Goal: Task Accomplishment & Management: Manage account settings

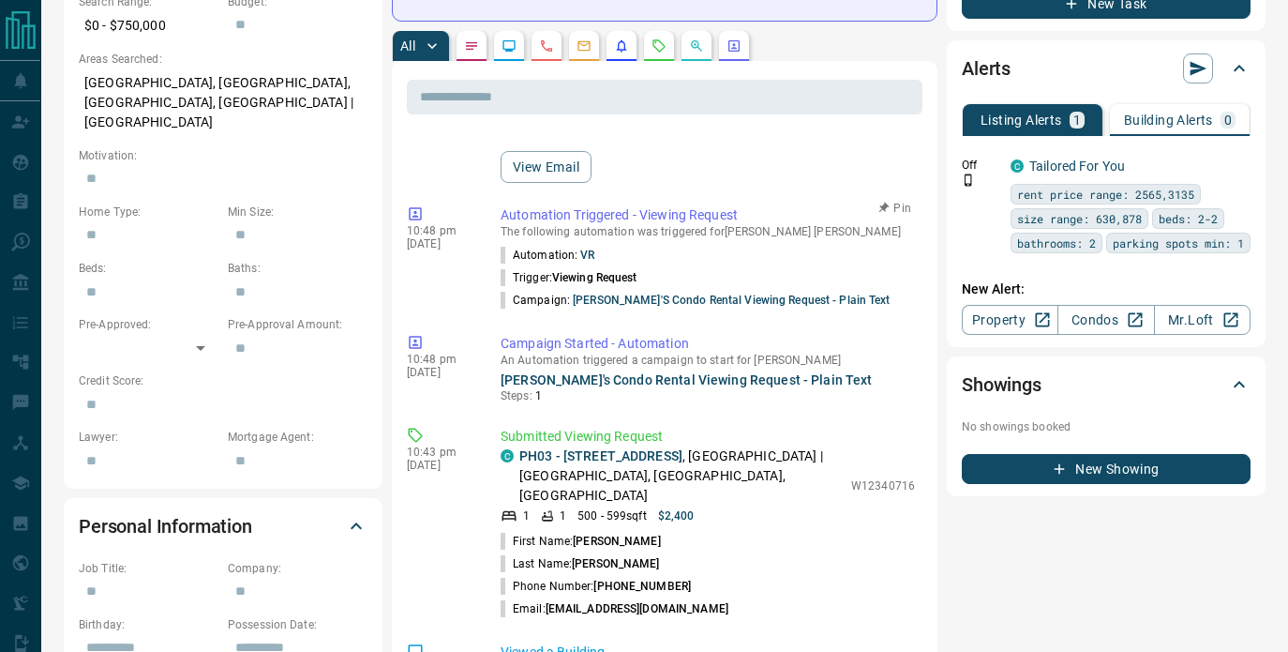
scroll to position [335, 0]
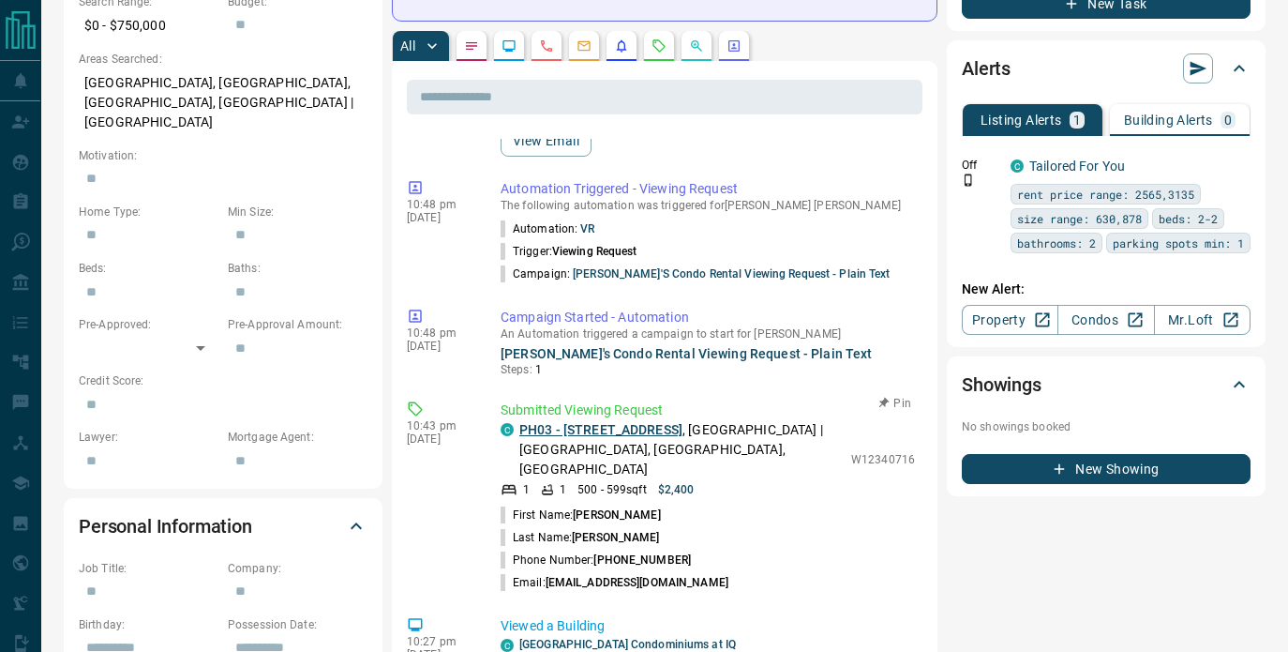
click at [594, 422] on link "PH03 - [STREET_ADDRESS]" at bounding box center [600, 429] width 163 height 15
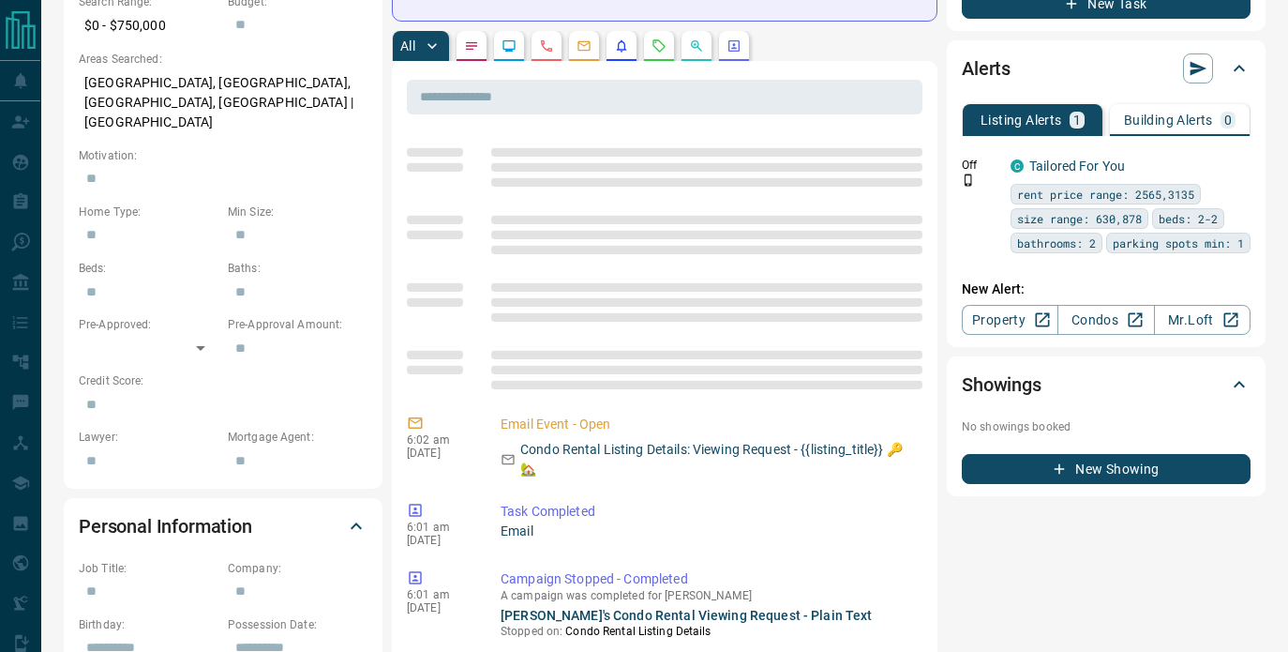
scroll to position [0, 0]
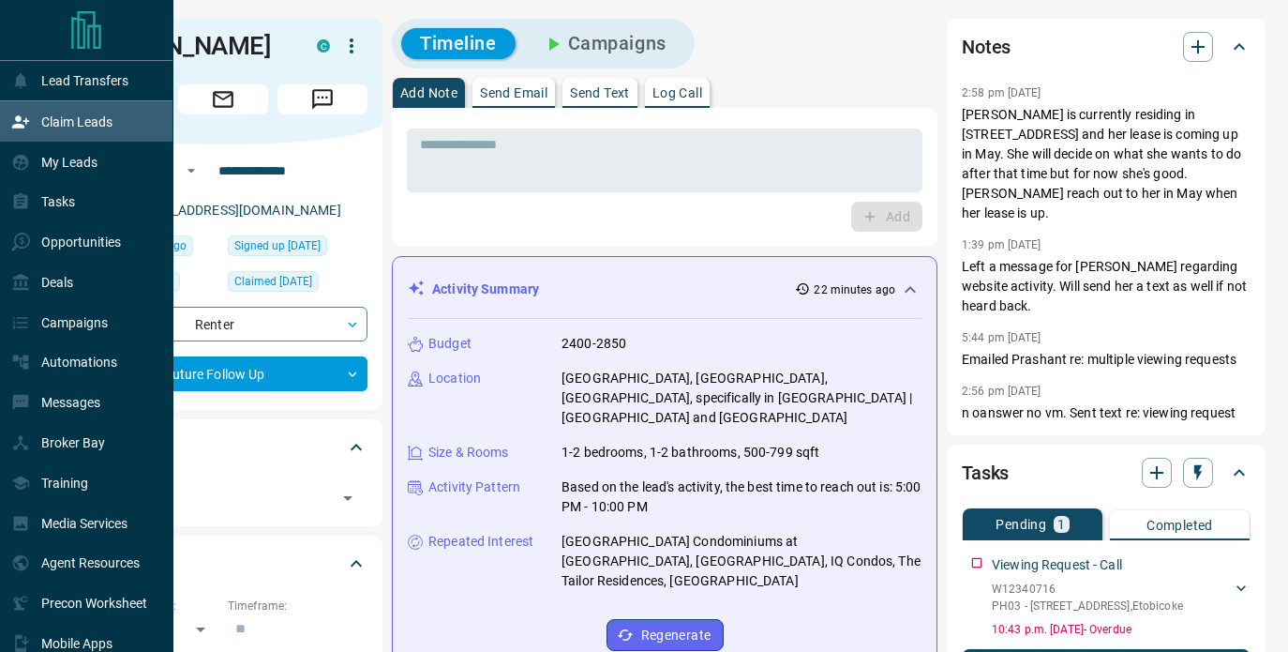
click at [13, 112] on div "Claim Leads" at bounding box center [61, 121] width 101 height 31
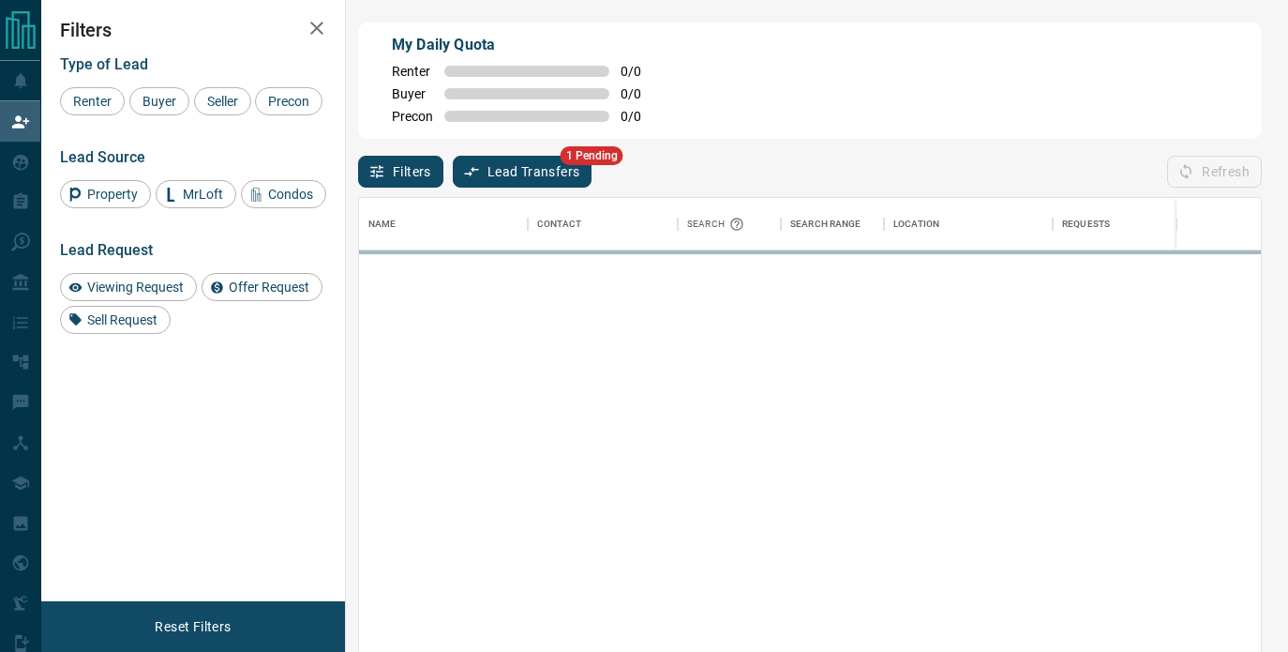
scroll to position [491, 902]
click at [533, 181] on button "Lead Transfers" at bounding box center [523, 172] width 140 height 32
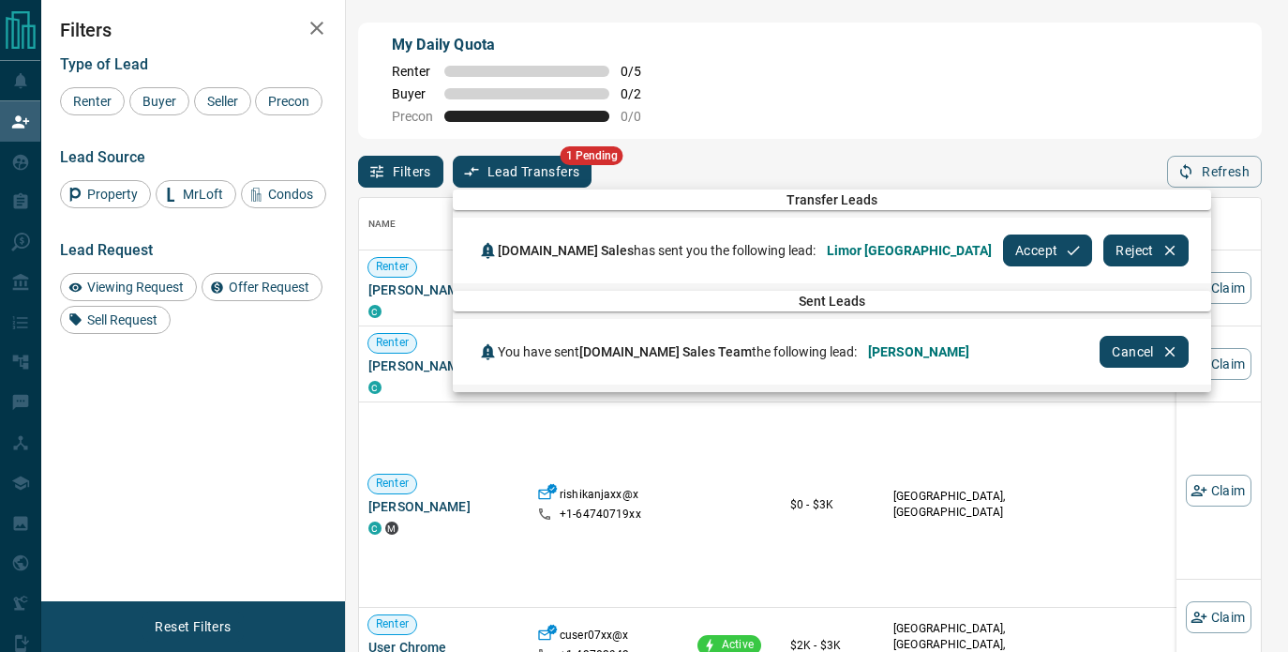
click at [533, 182] on div at bounding box center [644, 326] width 1288 height 652
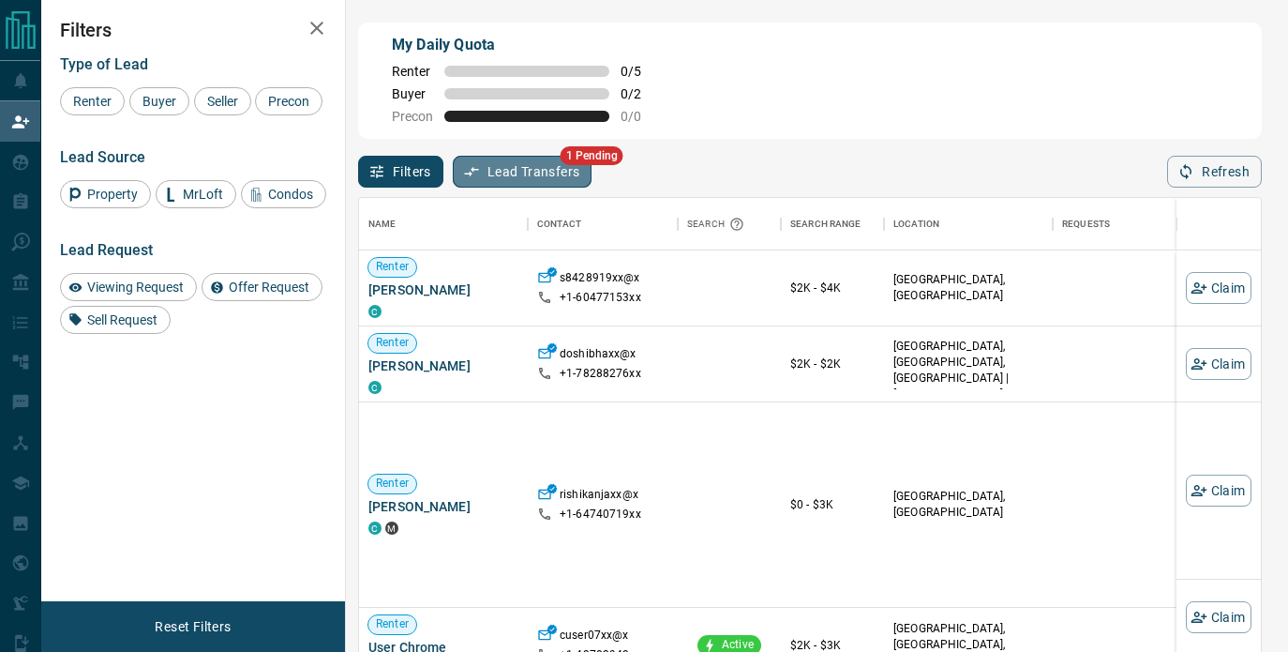
click at [534, 181] on button "Lead Transfers" at bounding box center [523, 172] width 140 height 32
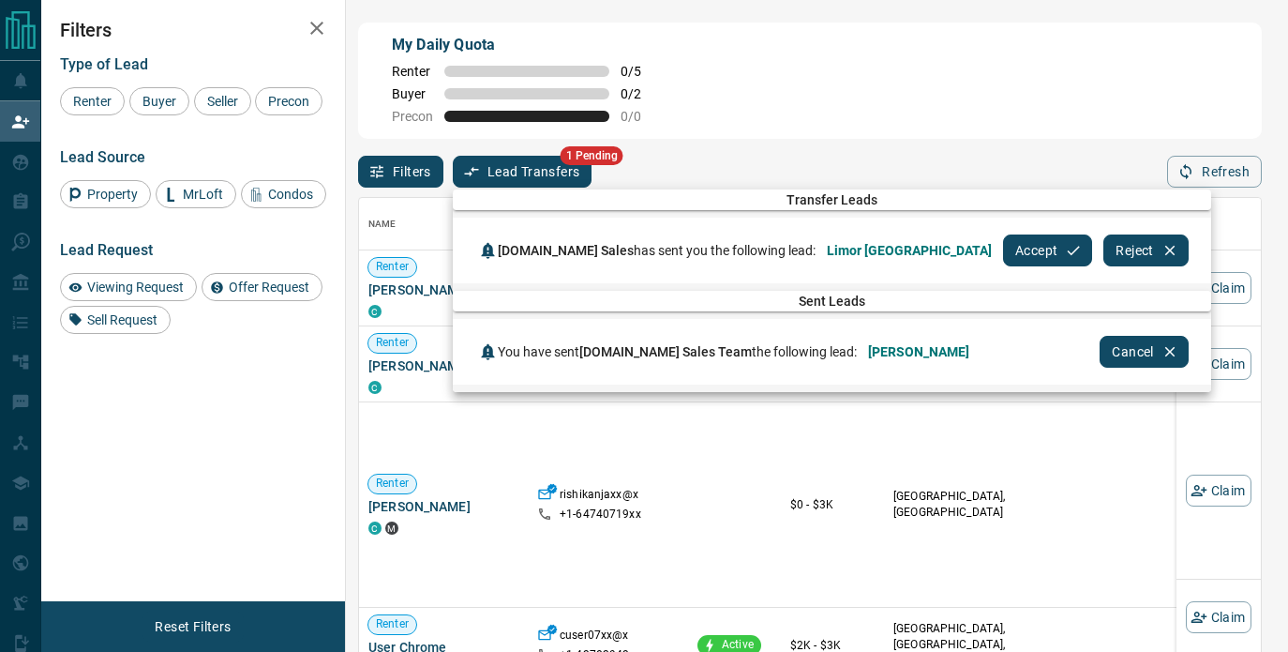
click at [1065, 247] on icon "button" at bounding box center [1073, 250] width 17 height 17
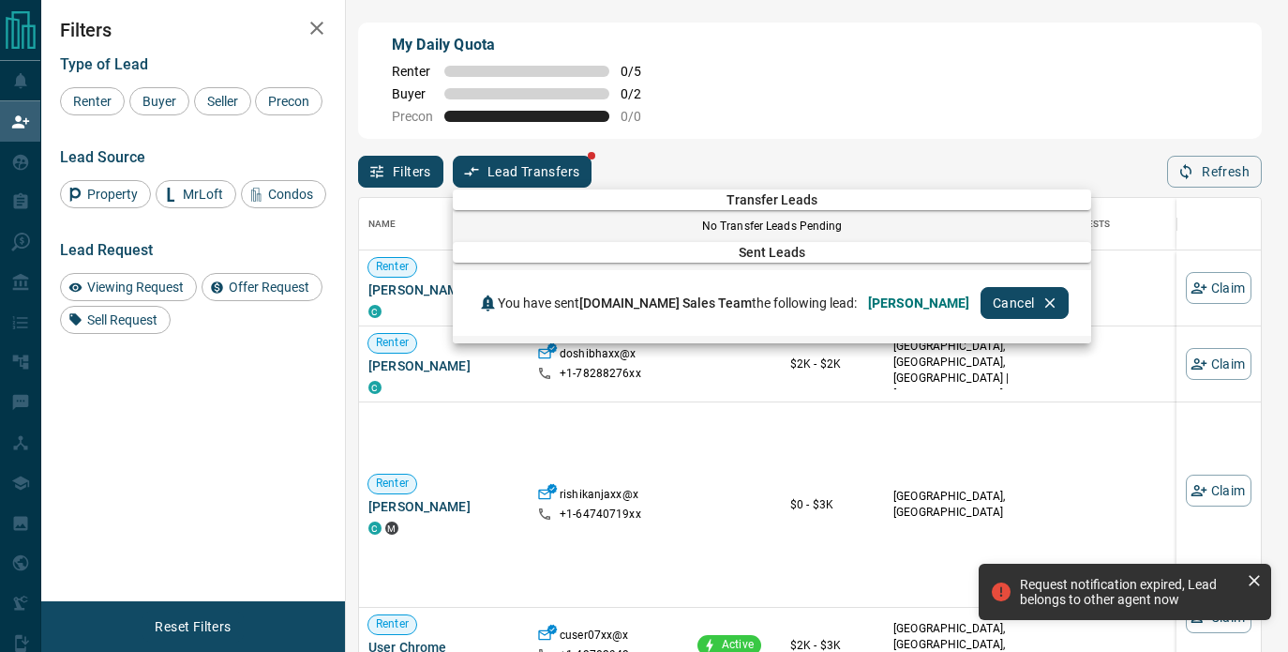
click at [19, 169] on div at bounding box center [644, 326] width 1288 height 652
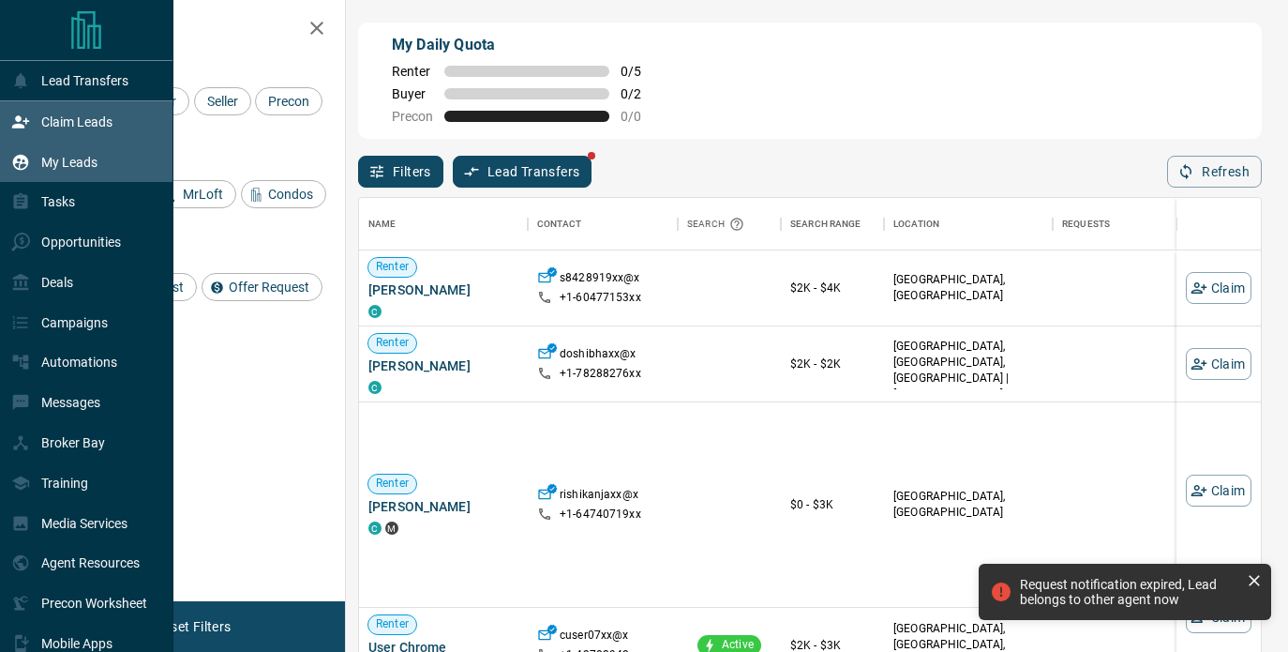
click at [29, 162] on icon at bounding box center [20, 162] width 19 height 19
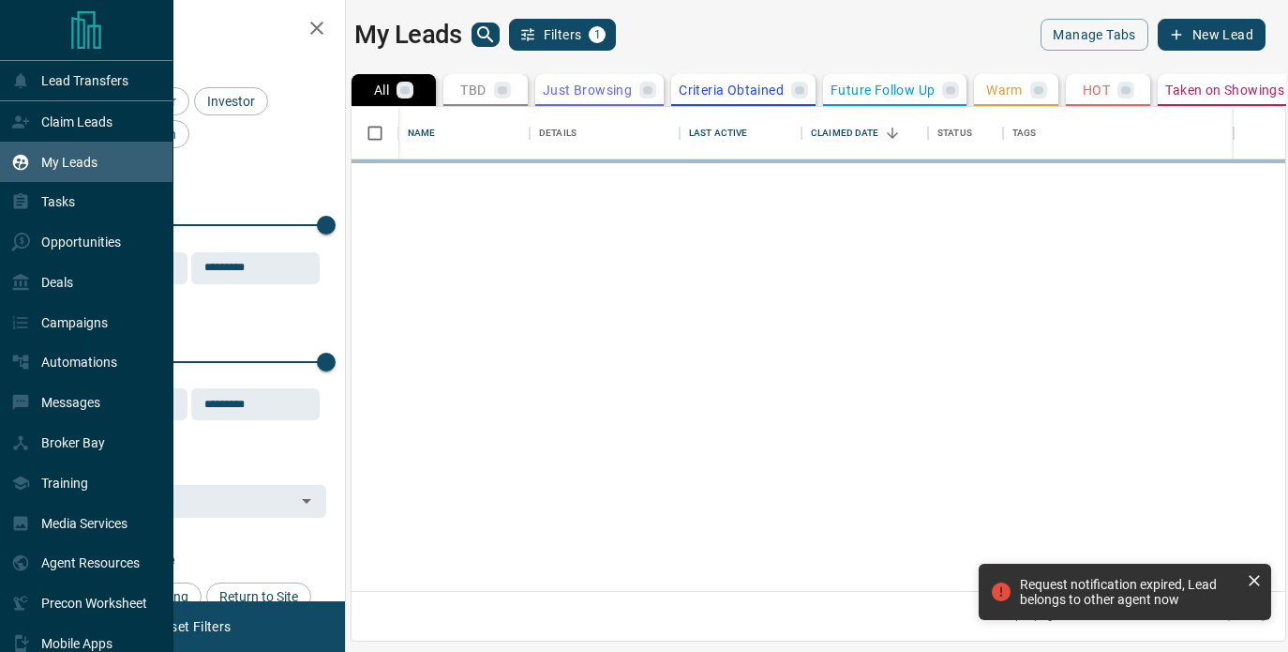
scroll to position [484, 934]
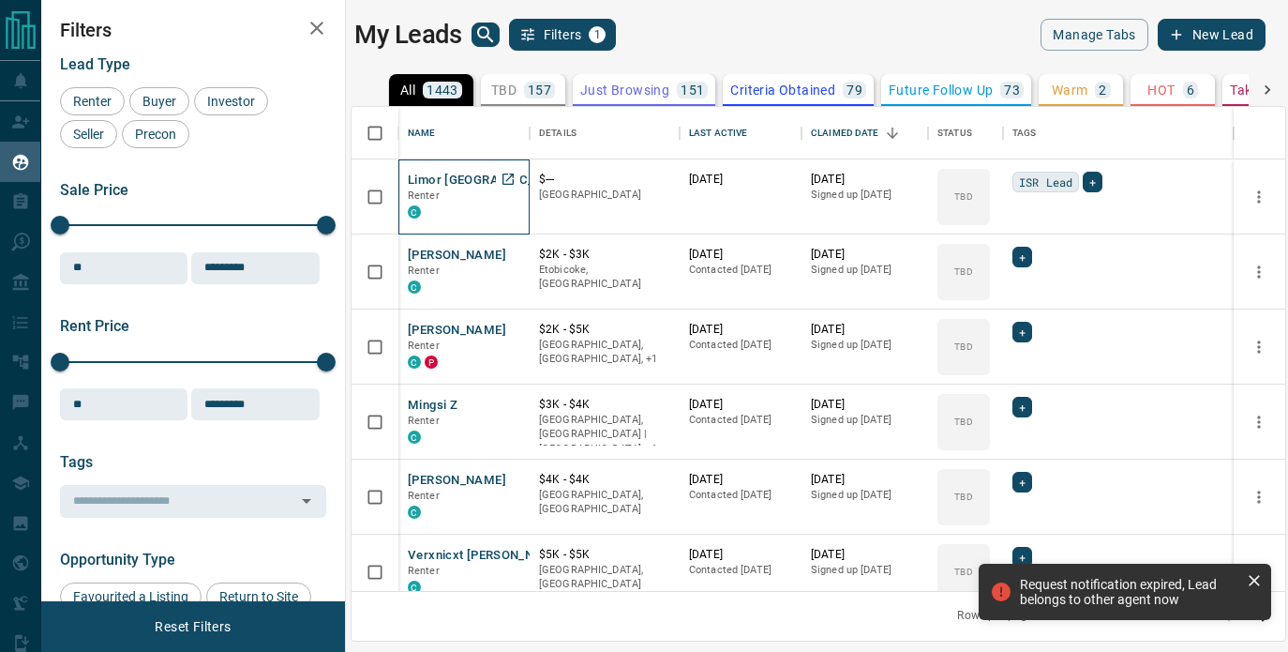
click at [456, 188] on p "Renter" at bounding box center [464, 195] width 113 height 15
click at [456, 183] on button "Limor [GEOGRAPHIC_DATA]" at bounding box center [489, 181] width 163 height 18
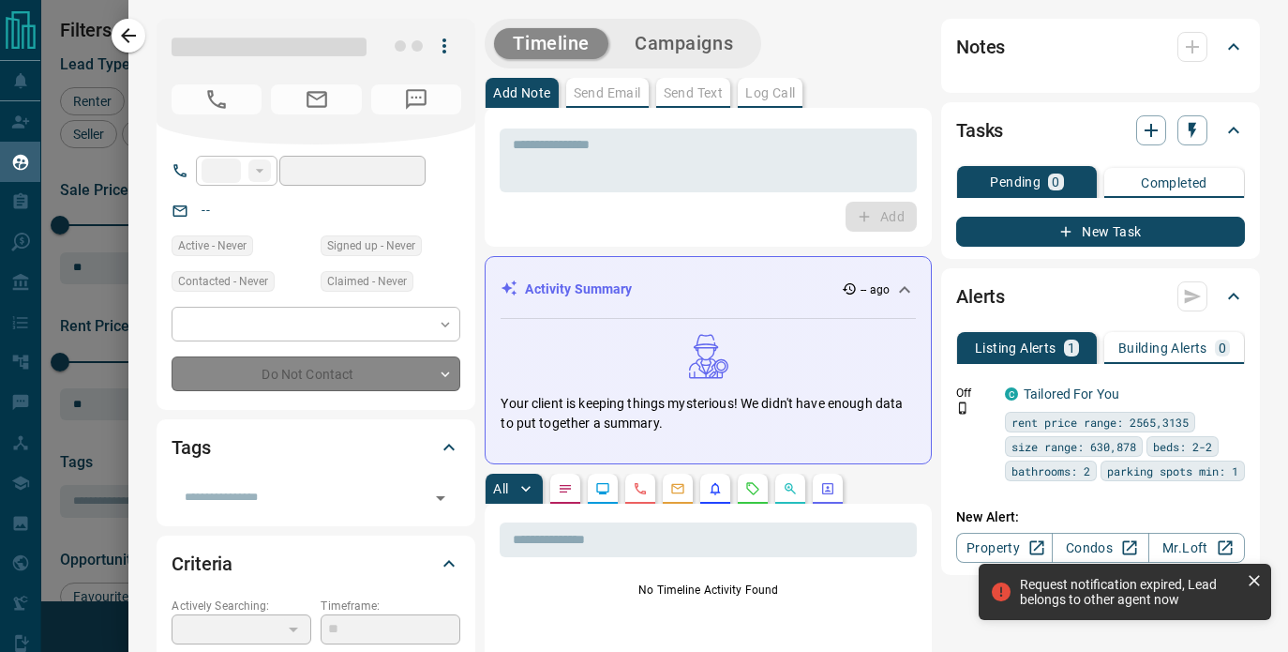
type input "**"
type input "**********"
type input "**"
type input "*******"
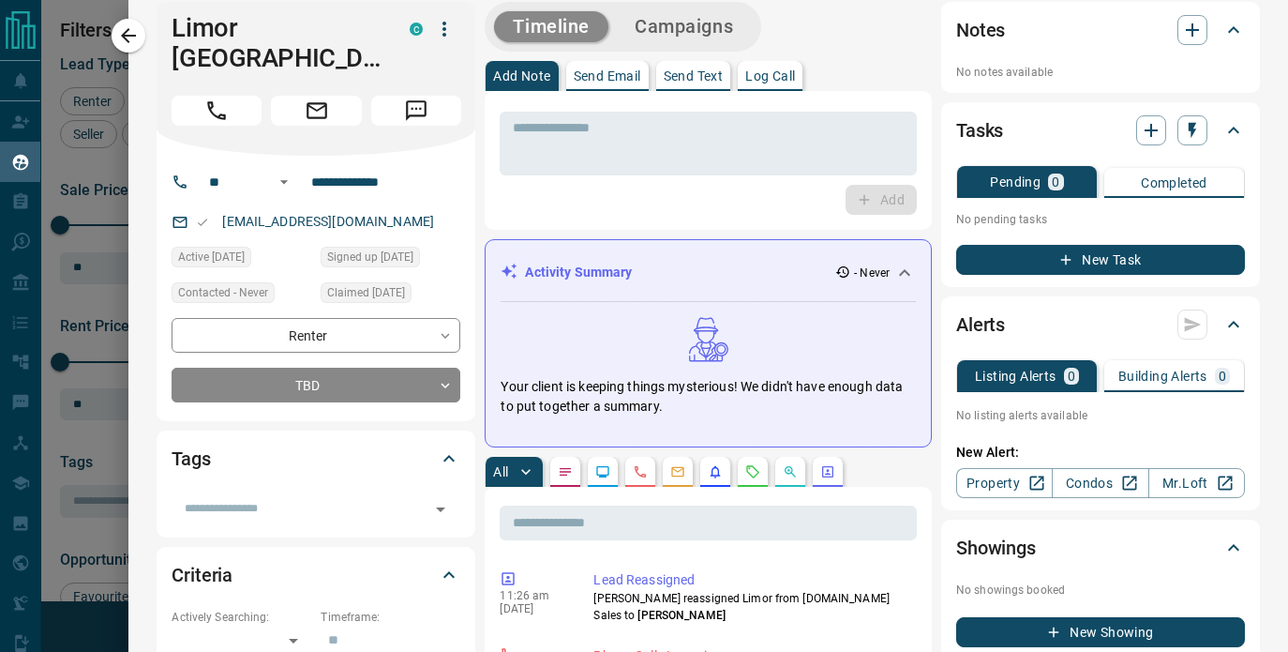
scroll to position [0, 0]
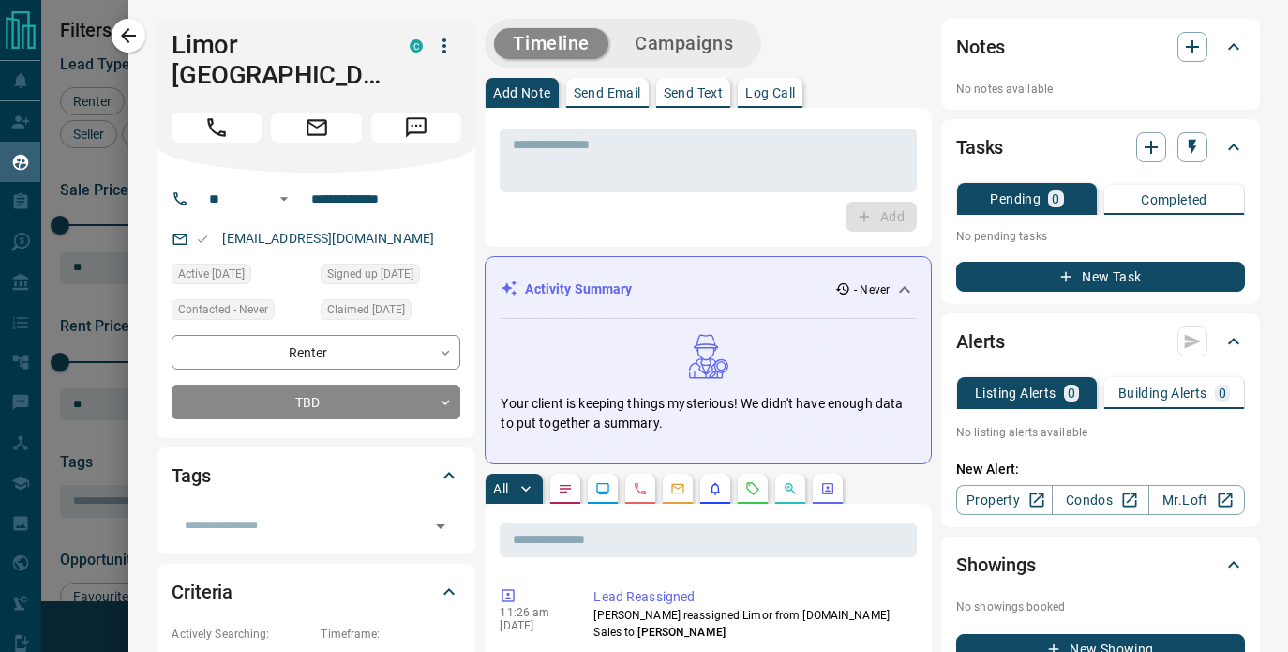
click at [109, 289] on div at bounding box center [644, 326] width 1288 height 652
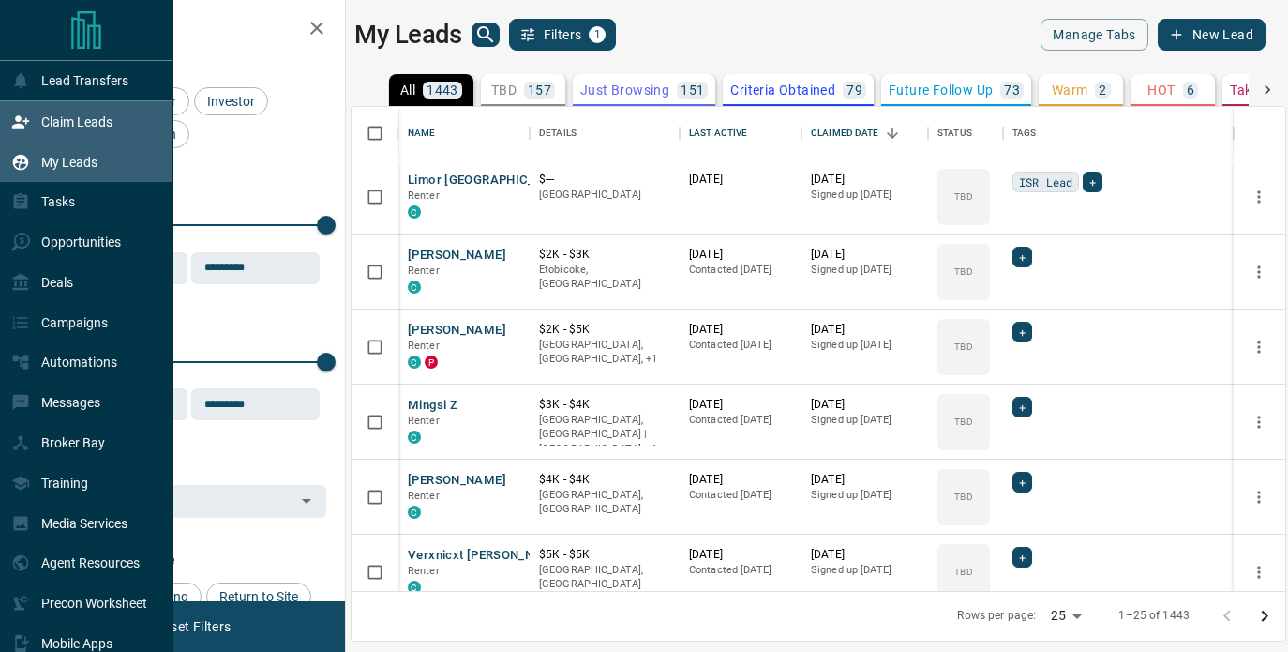
click at [14, 113] on icon at bounding box center [20, 122] width 19 height 19
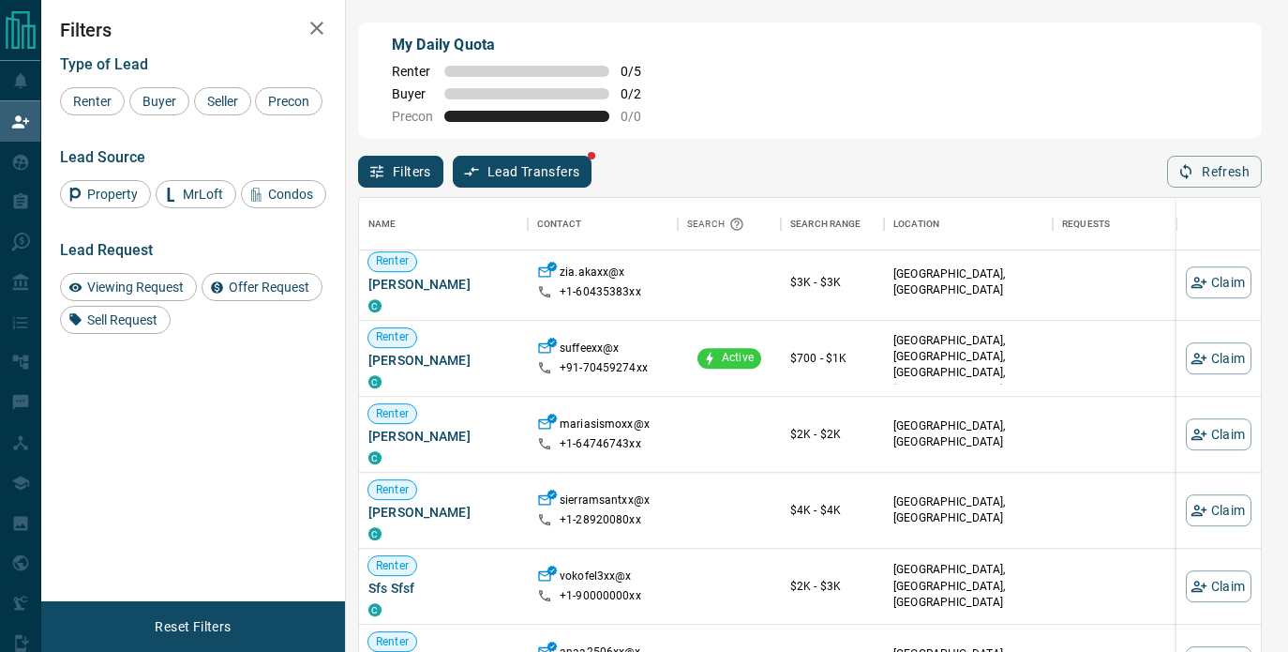
scroll to position [1540, 0]
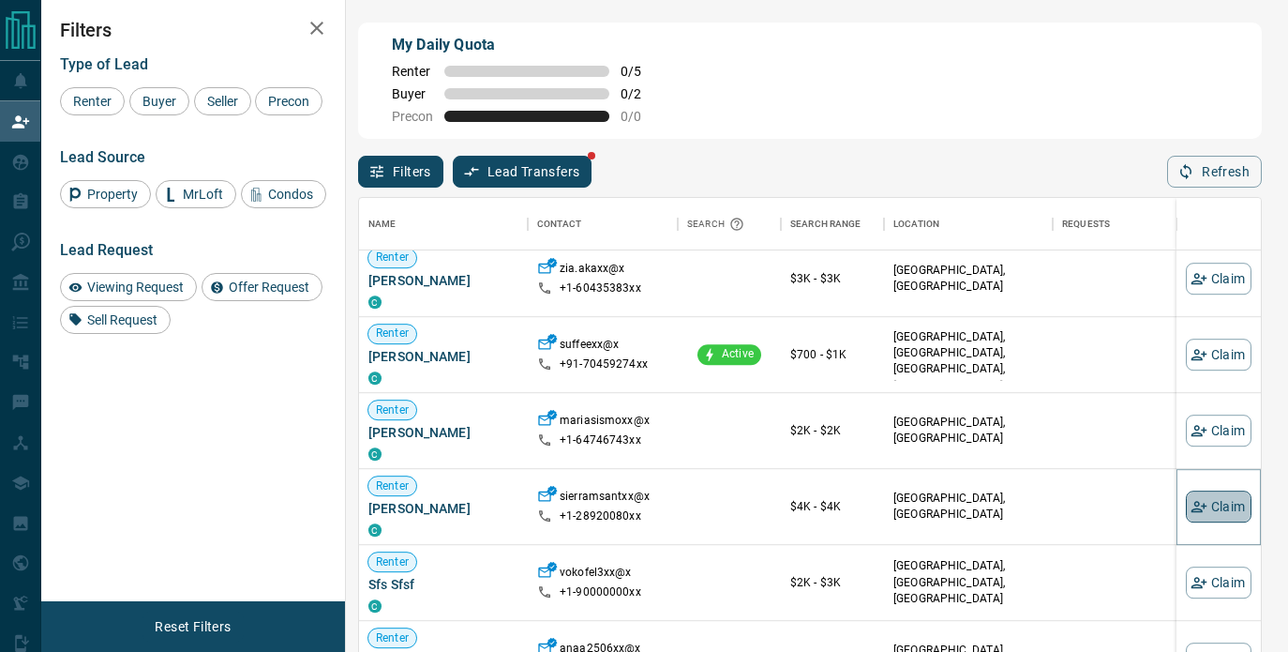
click at [1217, 507] on button "Claim" at bounding box center [1219, 506] width 66 height 32
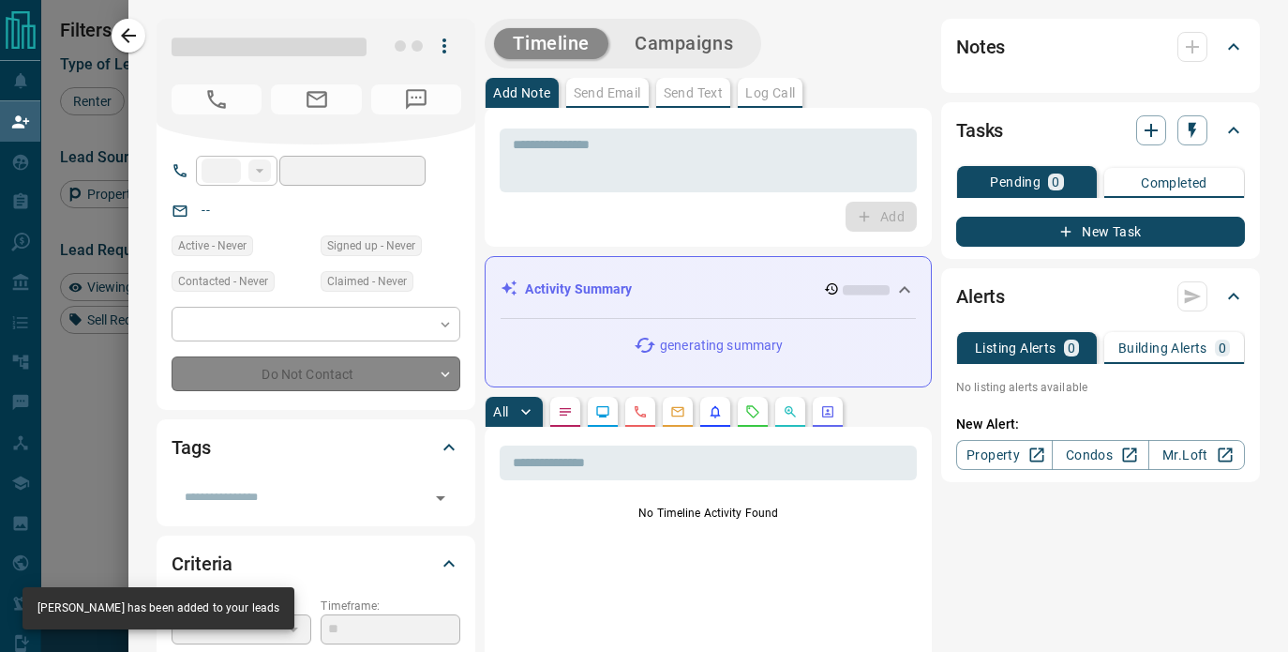
type input "**"
type input "**********"
type input "**"
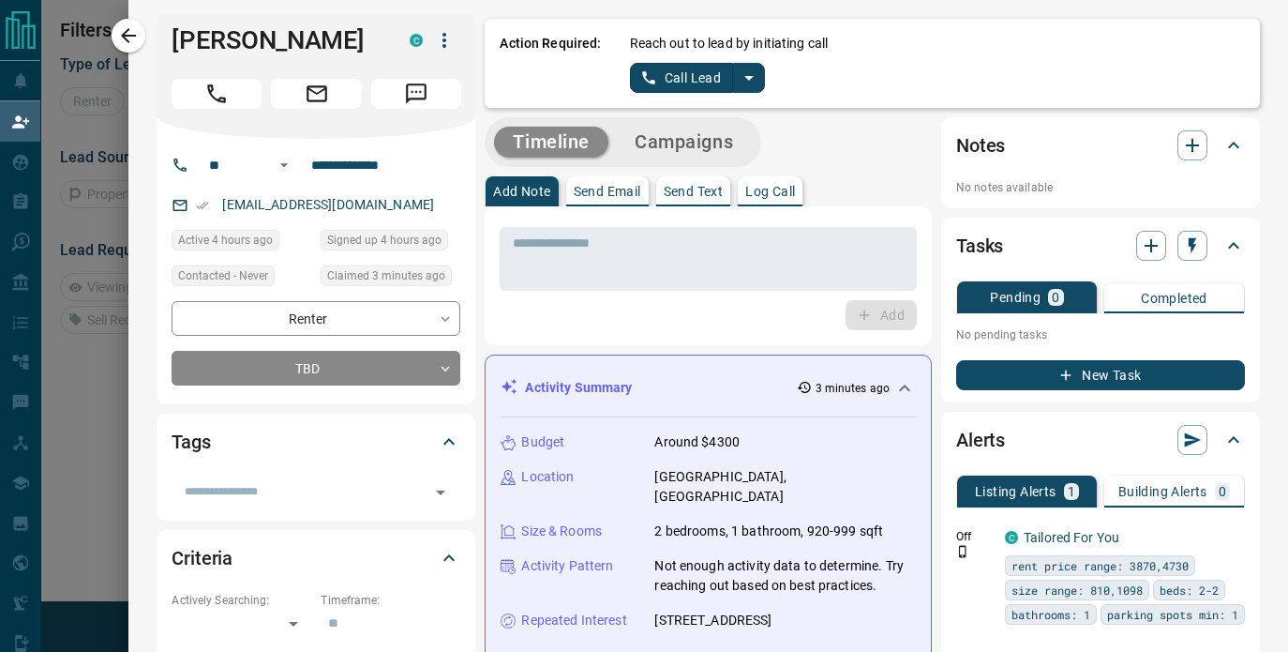
scroll to position [0, 0]
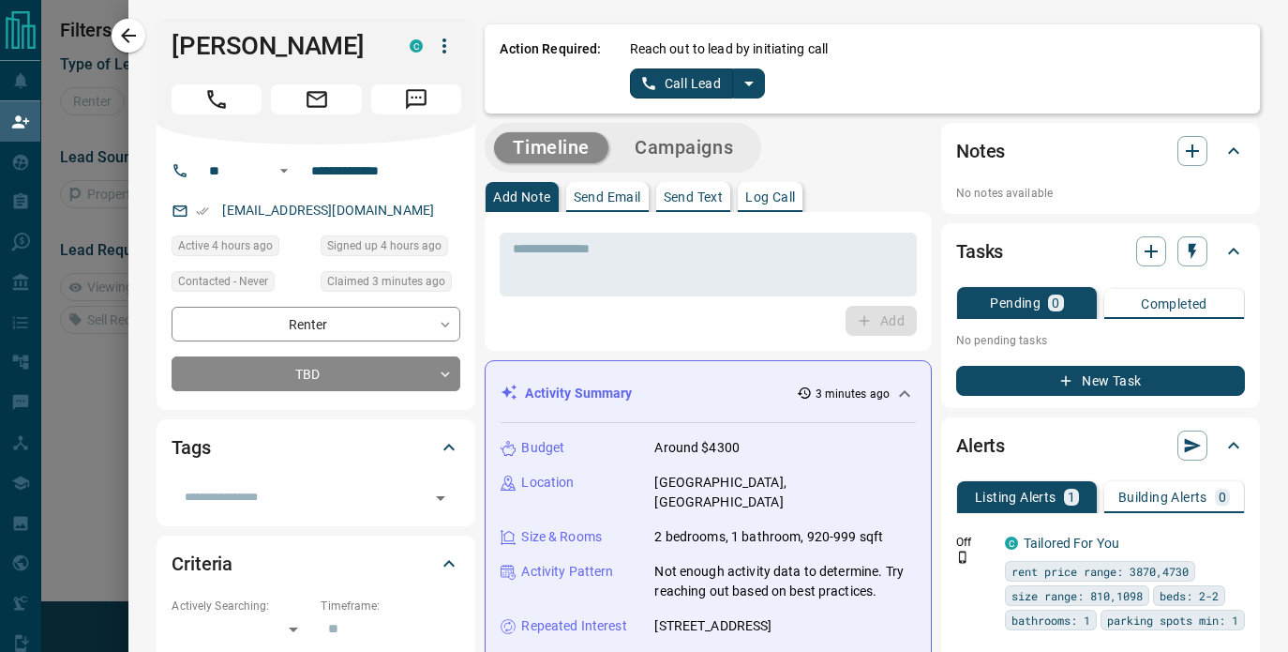
click at [748, 83] on icon "split button" at bounding box center [748, 84] width 9 height 5
click at [697, 158] on li "Log Manual Call" at bounding box center [696, 148] width 114 height 28
click at [686, 92] on button "Log Manual Call" at bounding box center [692, 83] width 124 height 30
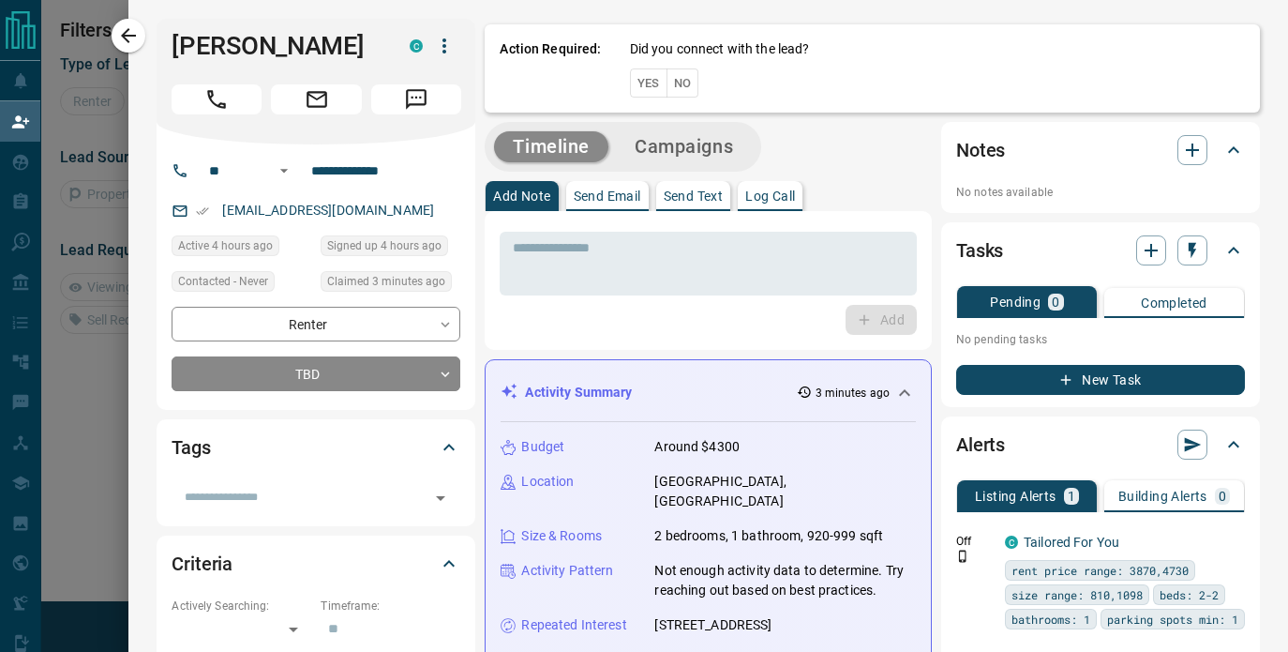
click at [642, 89] on button "Yes" at bounding box center [649, 82] width 38 height 29
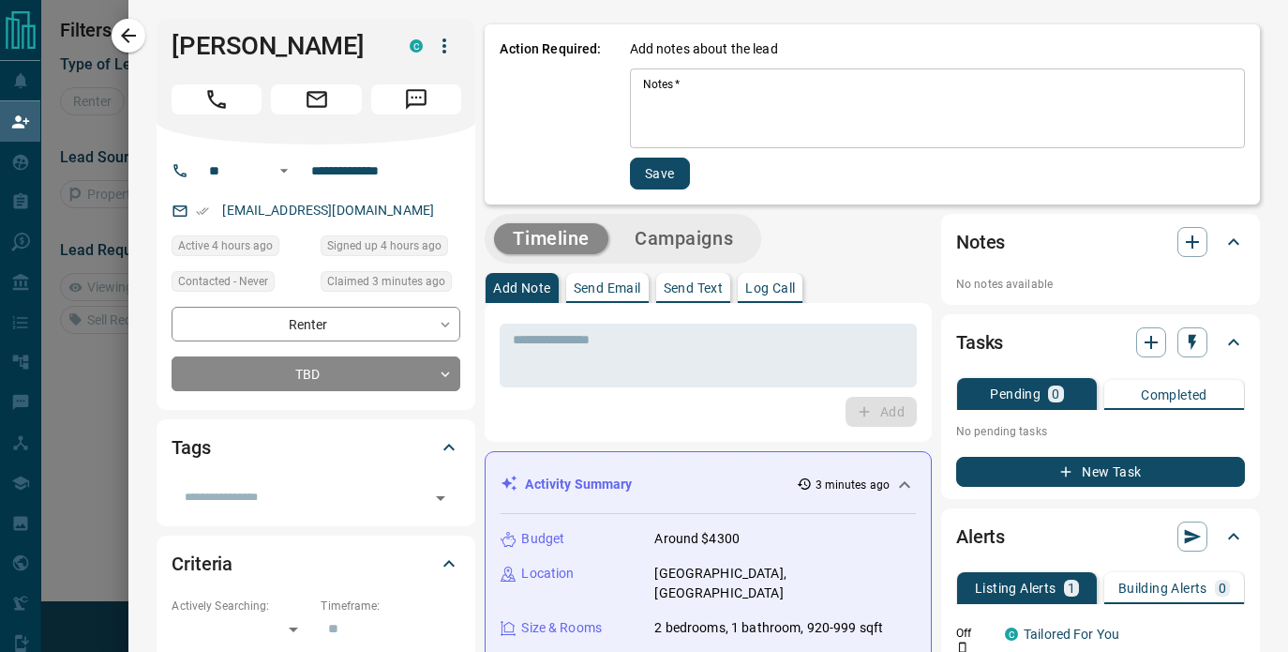
click at [649, 115] on textarea "Notes   *" at bounding box center [937, 109] width 589 height 64
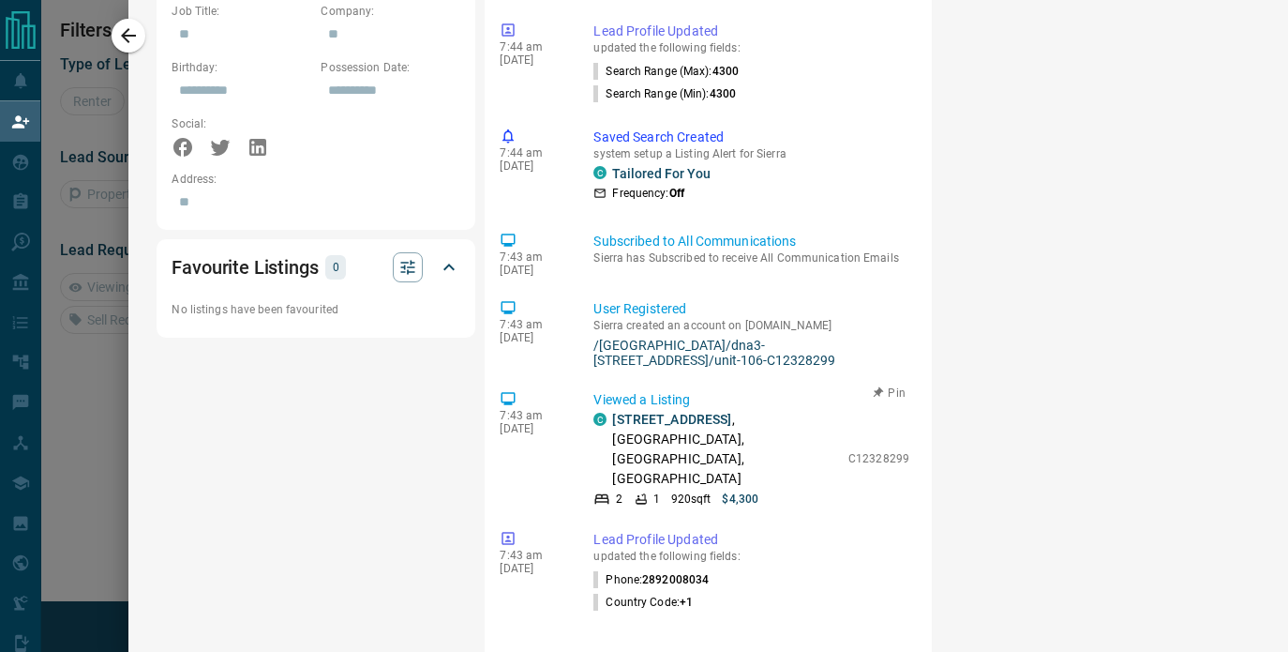
scroll to position [1198, 0]
drag, startPoint x: 609, startPoint y: 378, endPoint x: 761, endPoint y: 376, distance: 152.8
click at [763, 409] on div "C 106 - [STREET_ADDRESS]" at bounding box center [717, 448] width 246 height 79
click at [774, 489] on div "2 1 920 sqft $4,300" at bounding box center [717, 497] width 246 height 17
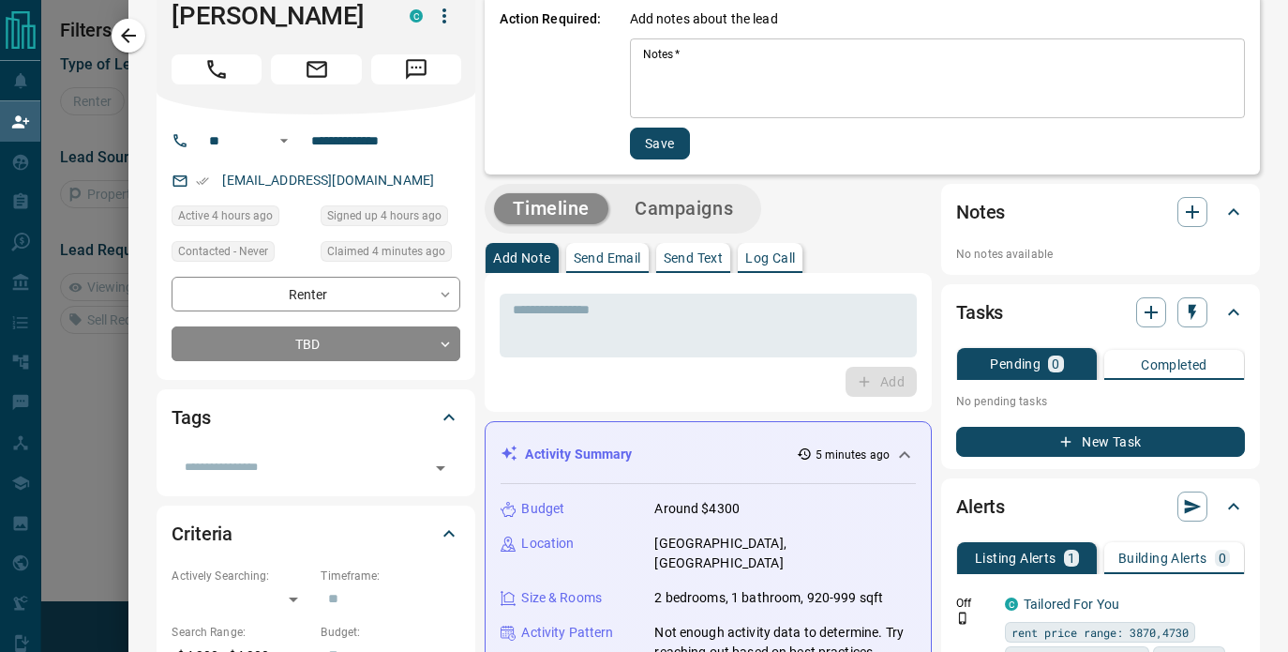
scroll to position [16, 0]
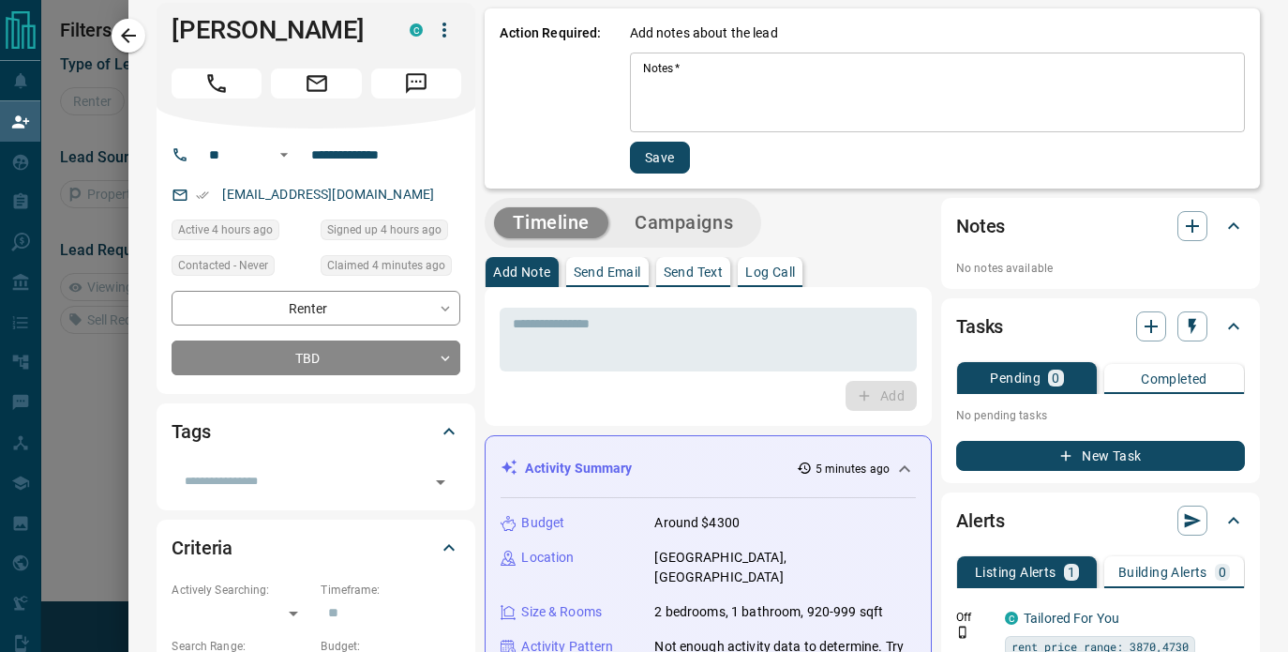
click at [738, 98] on textarea "Notes   *" at bounding box center [937, 93] width 589 height 64
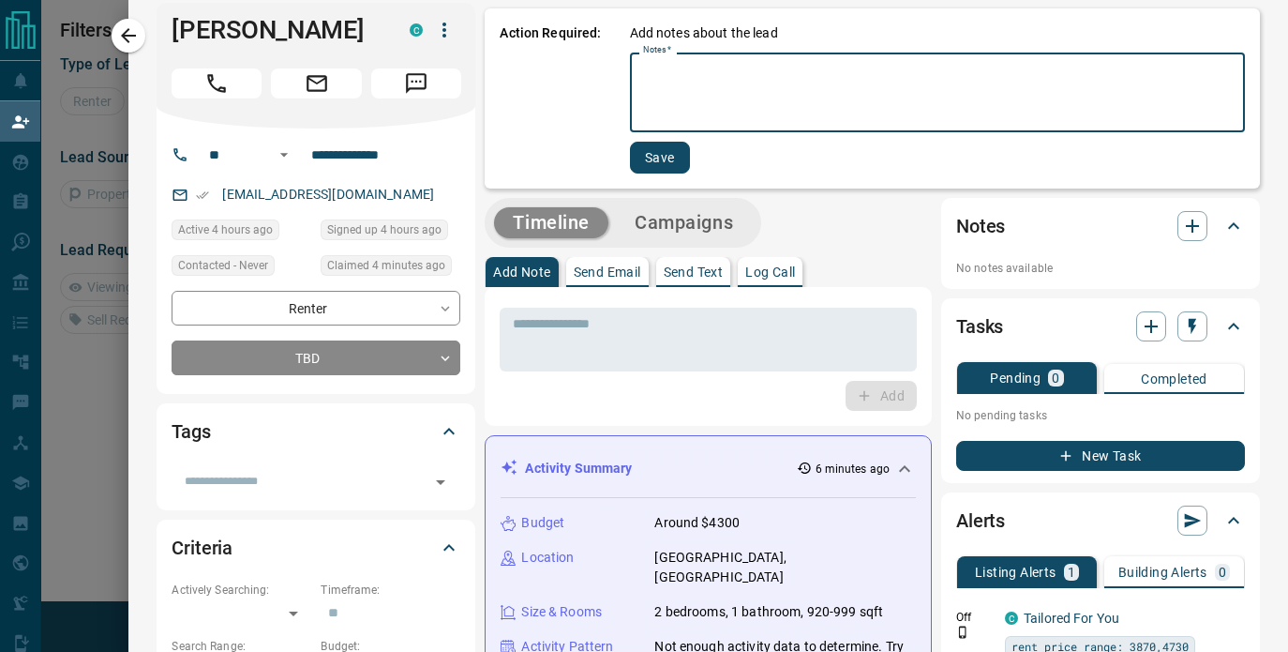
click at [738, 98] on textarea "Notes   *" at bounding box center [937, 93] width 589 height 64
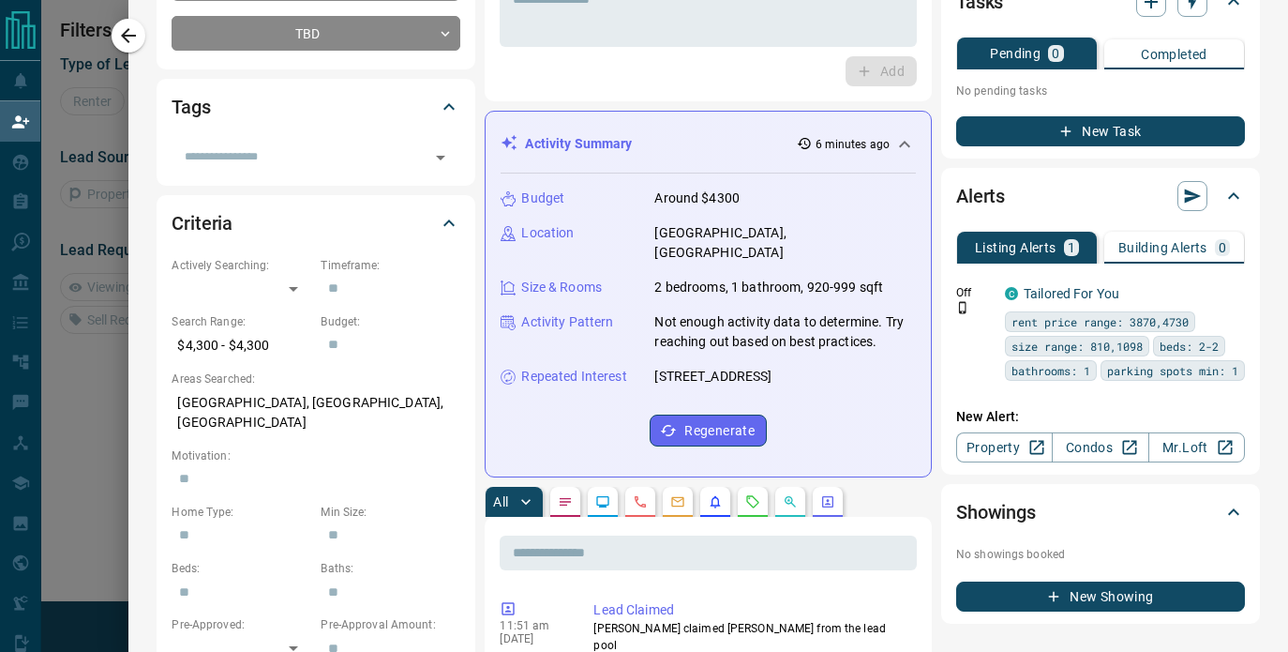
scroll to position [0, 0]
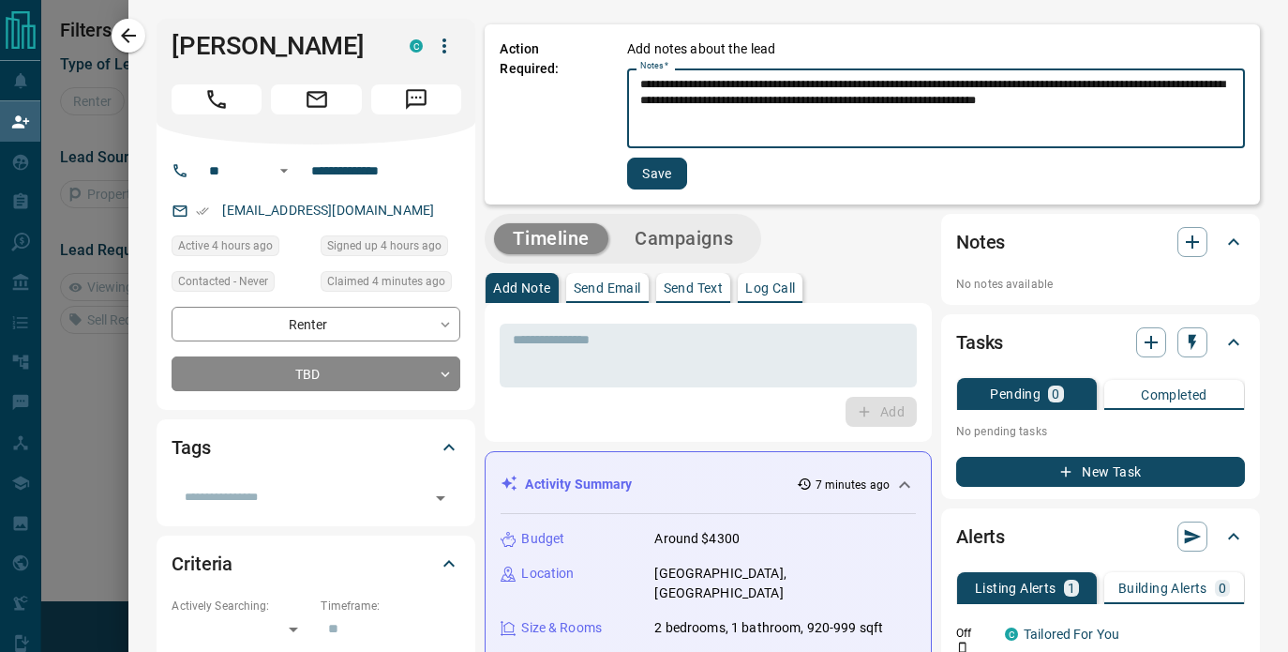
drag, startPoint x: 989, startPoint y: 97, endPoint x: 968, endPoint y: 96, distance: 21.6
click at [968, 96] on textarea "**********" at bounding box center [936, 109] width 592 height 64
click at [1066, 98] on textarea "**********" at bounding box center [936, 109] width 592 height 64
type textarea "**********"
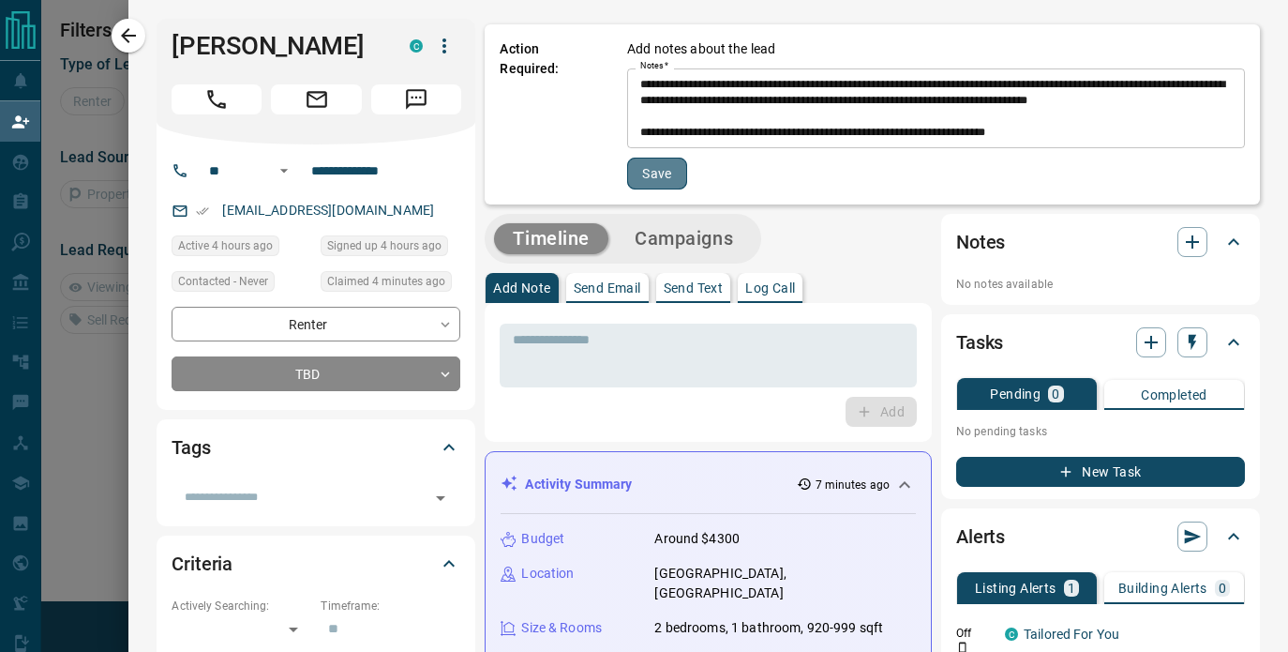
click at [660, 173] on button "Save" at bounding box center [657, 174] width 60 height 32
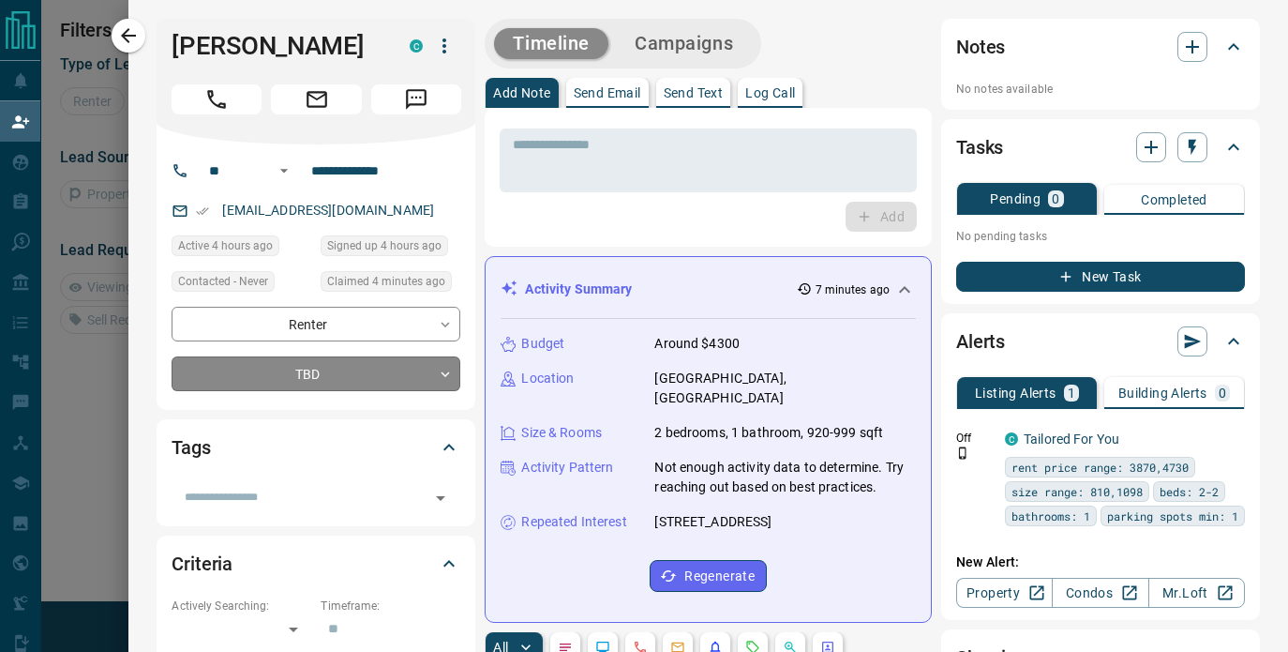
click at [412, 363] on body "**********" at bounding box center [644, 279] width 1288 height 559
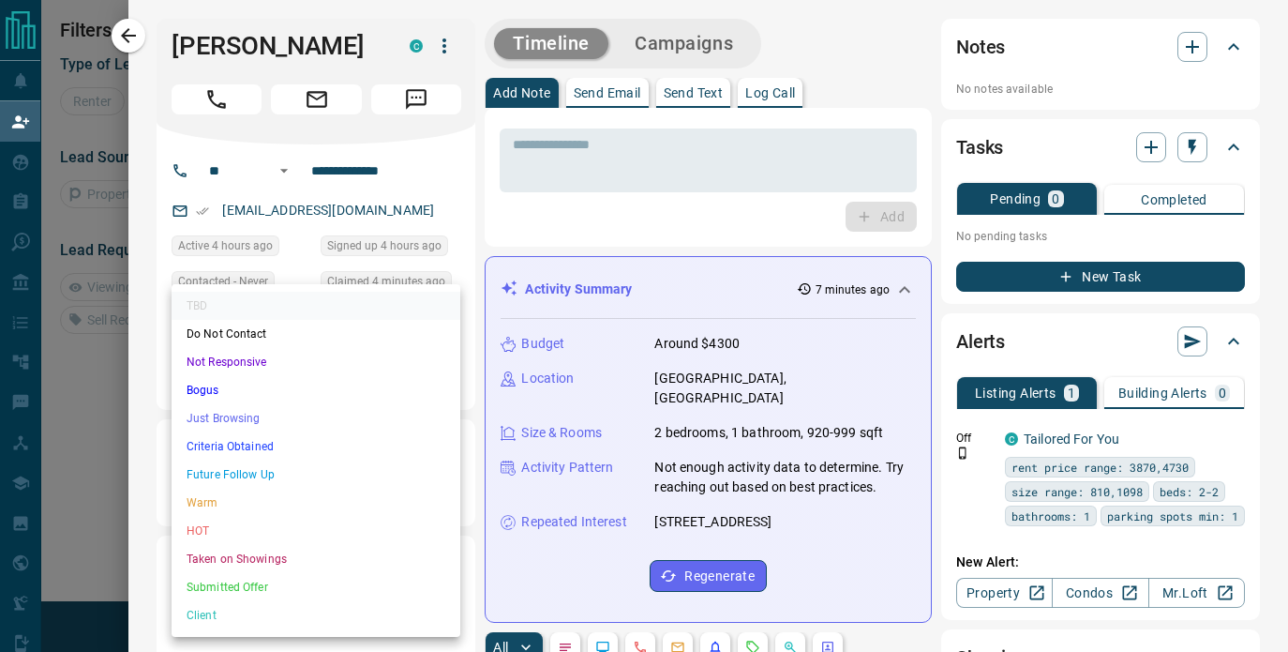
click at [334, 481] on li "Future Follow Up" at bounding box center [316, 474] width 289 height 28
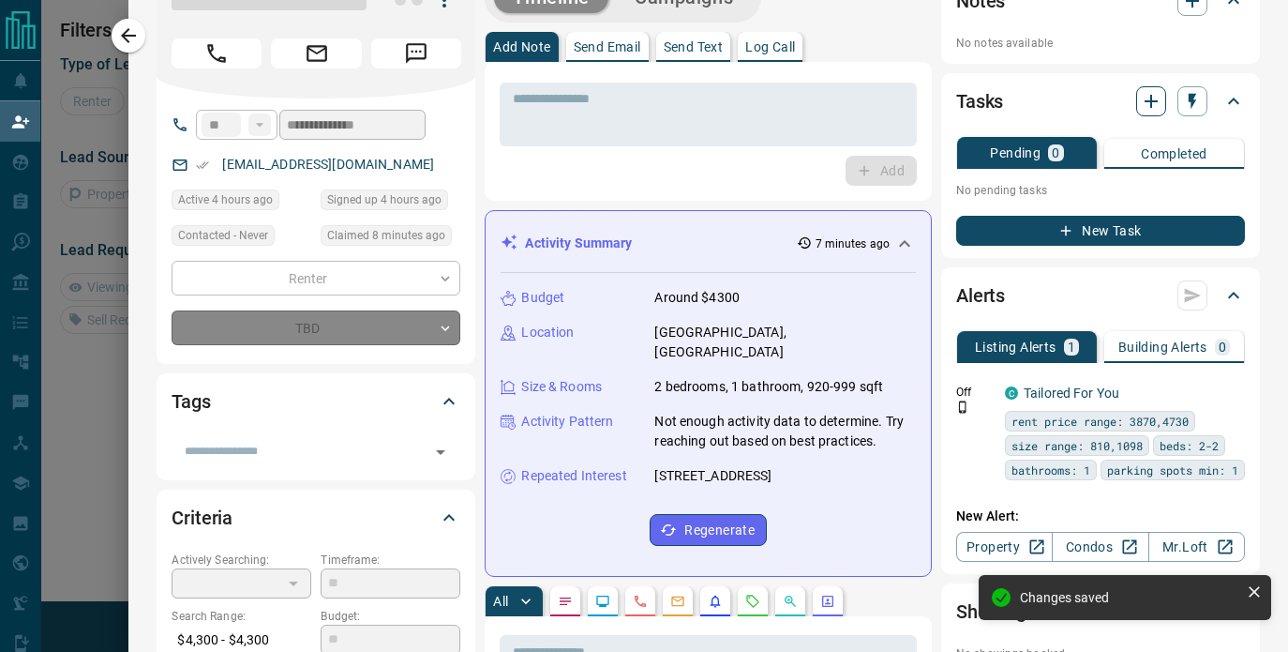
type input "*"
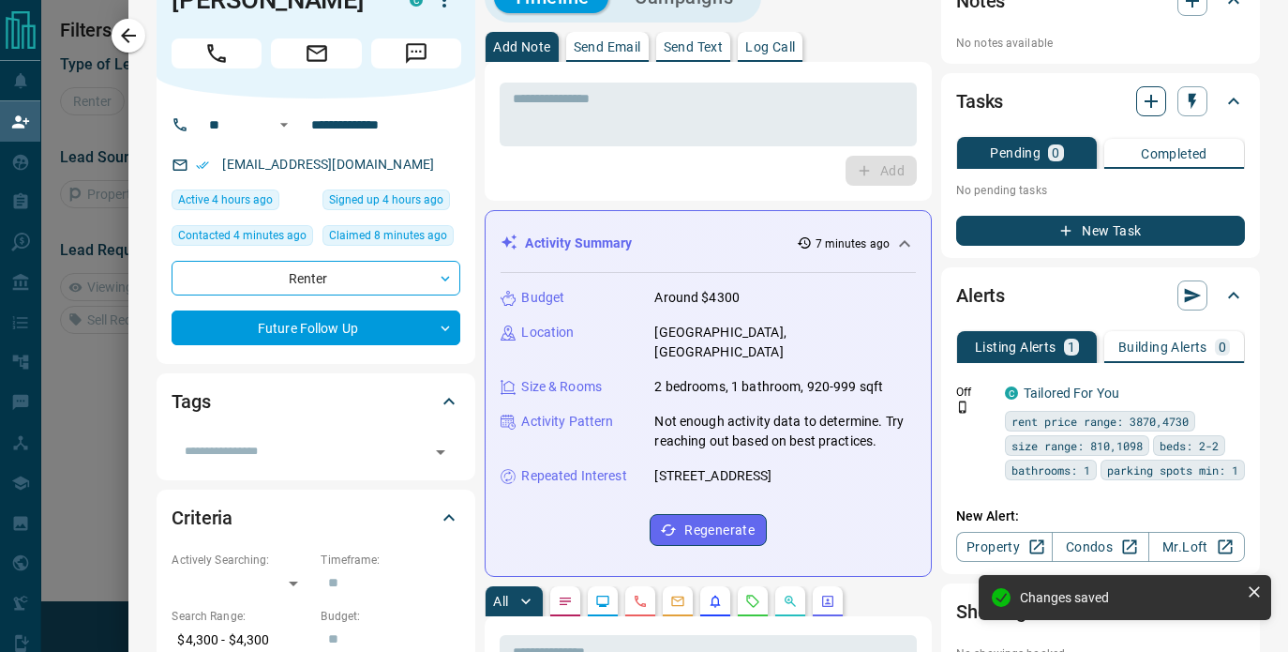
scroll to position [47, 0]
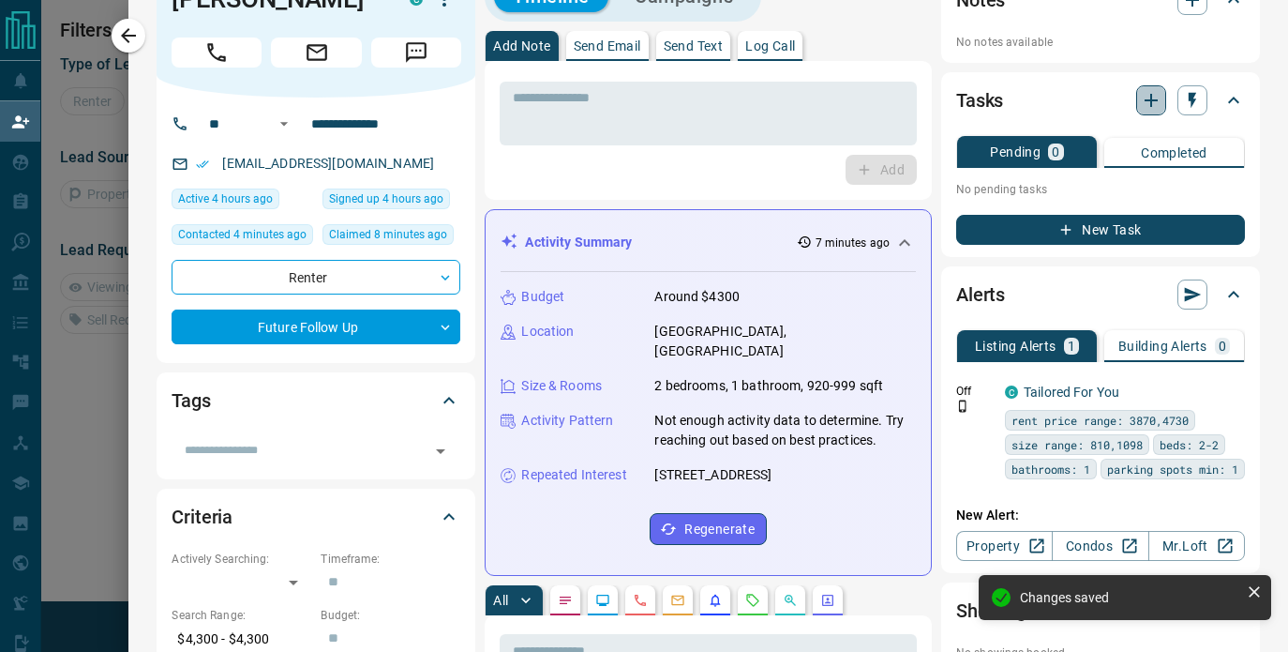
click at [1160, 102] on icon "button" at bounding box center [1151, 100] width 23 height 23
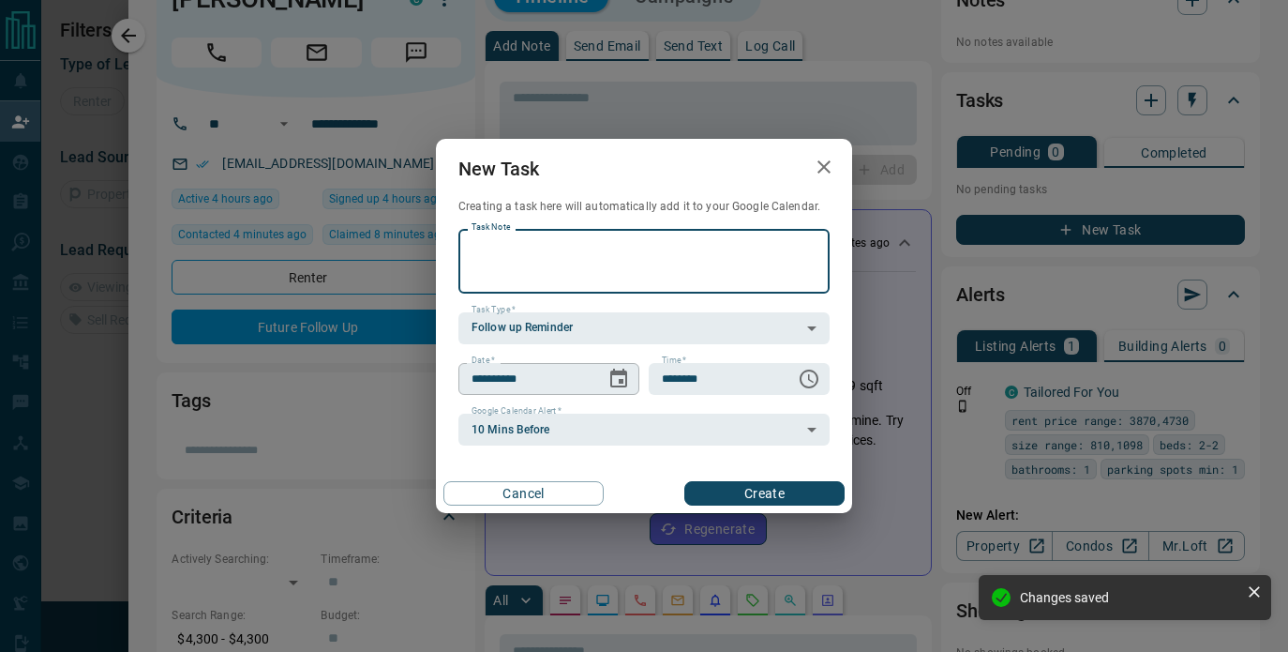
click at [626, 371] on icon "Choose date, selected date is Aug 16, 2025" at bounding box center [618, 377] width 17 height 19
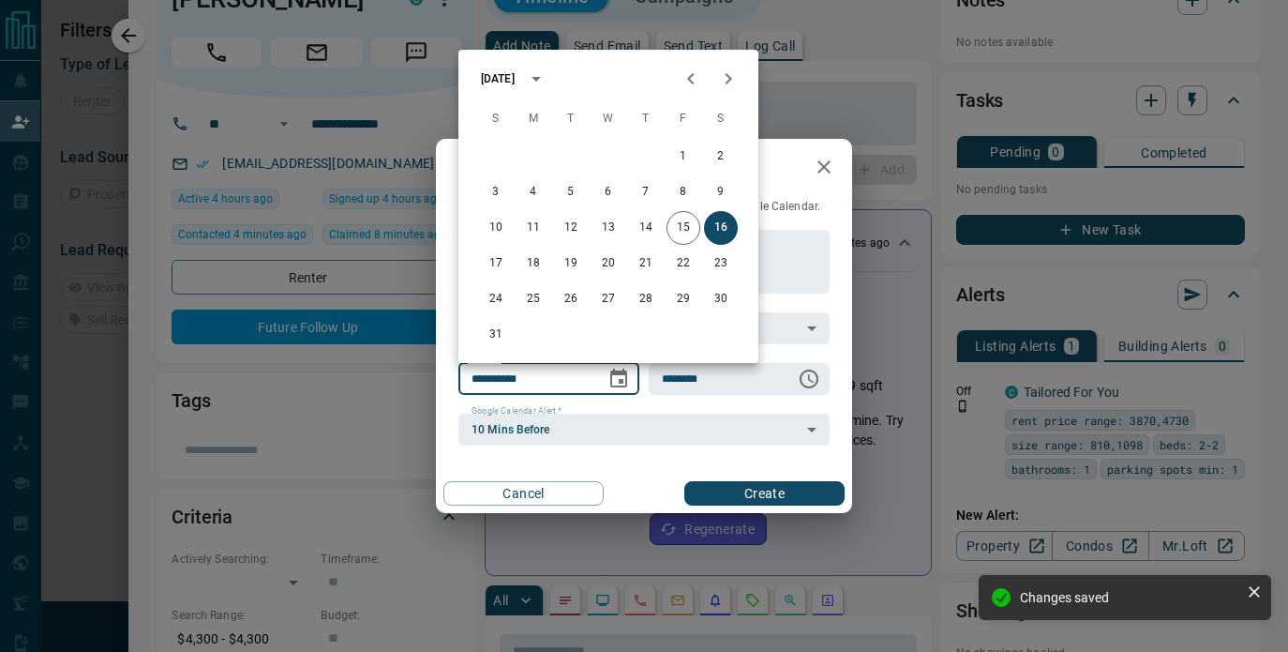
click at [515, 84] on div "[DATE]" at bounding box center [498, 78] width 34 height 17
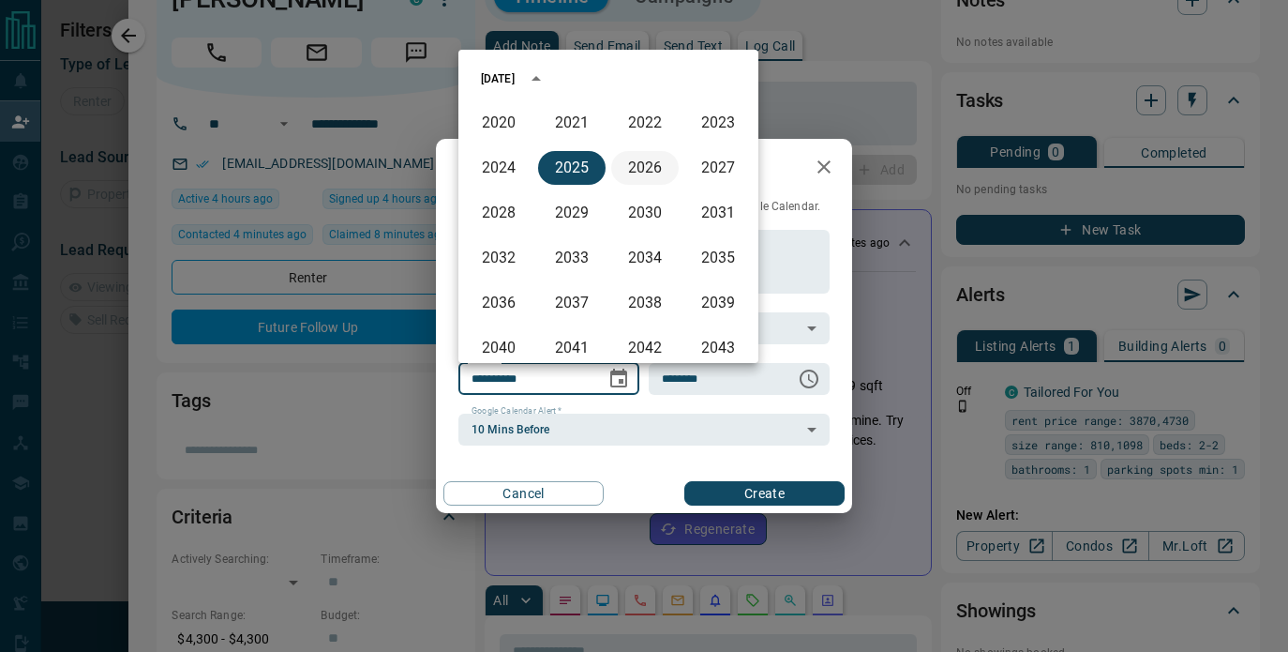
click at [639, 165] on button "2026" at bounding box center [645, 168] width 68 height 34
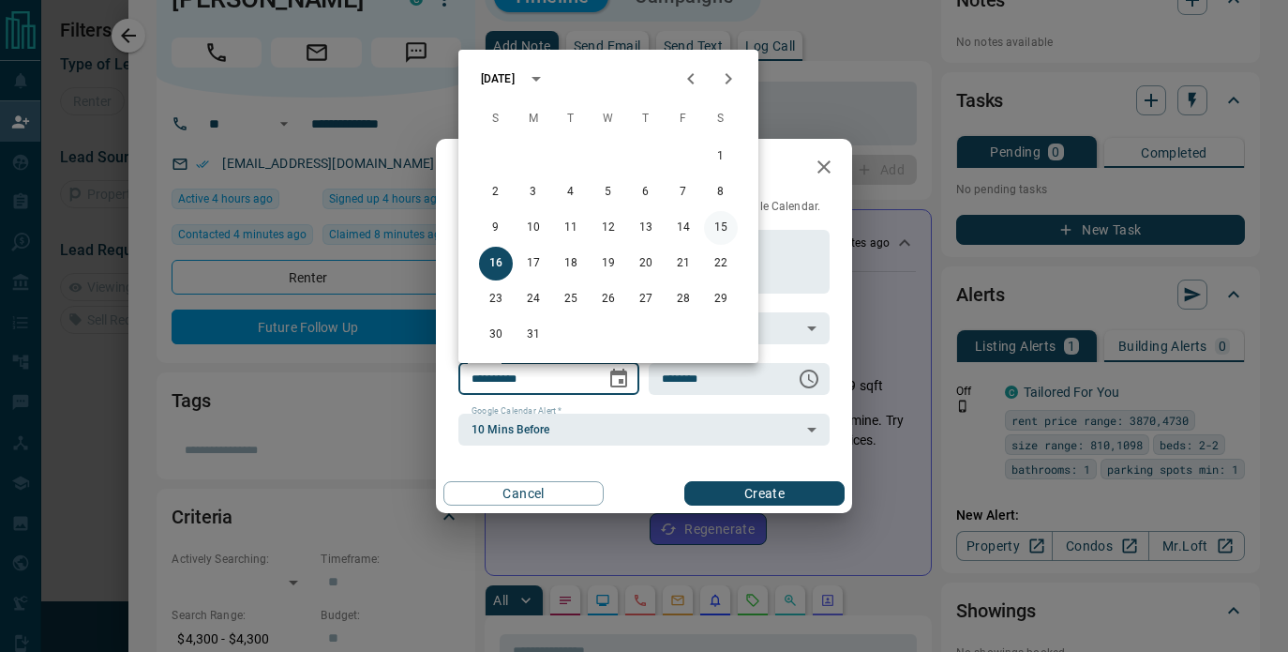
click at [723, 232] on button "15" at bounding box center [721, 228] width 34 height 34
type input "**********"
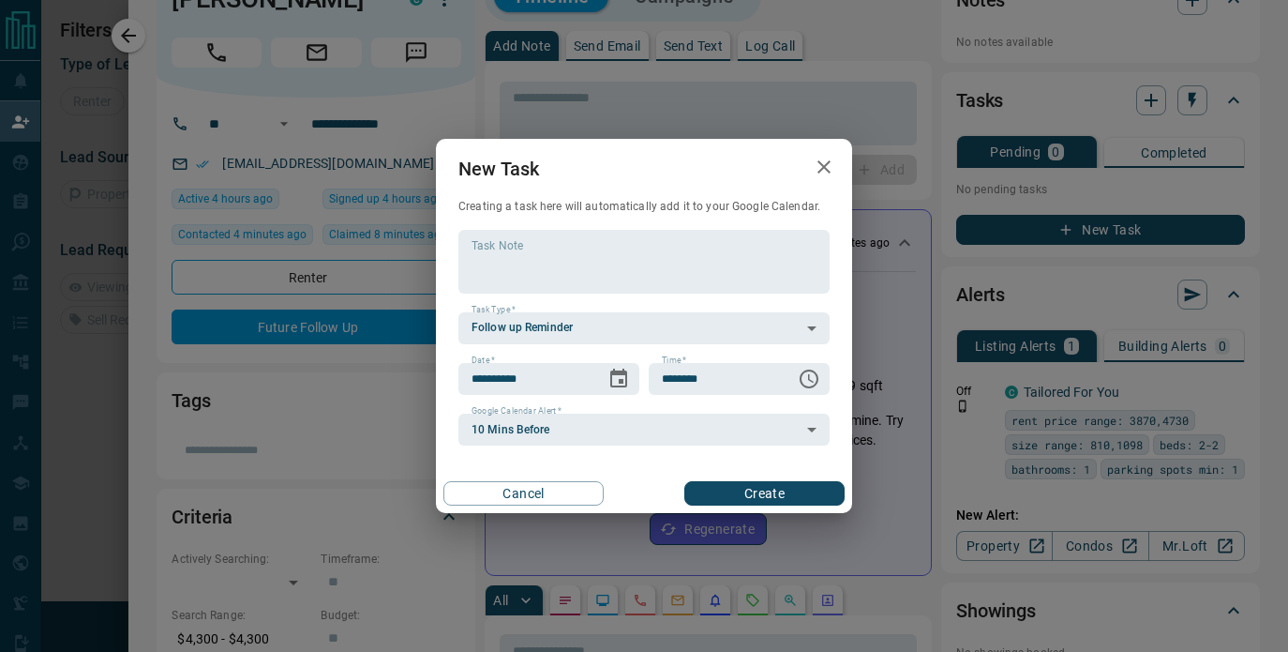
click at [755, 495] on button "Create" at bounding box center [764, 493] width 160 height 24
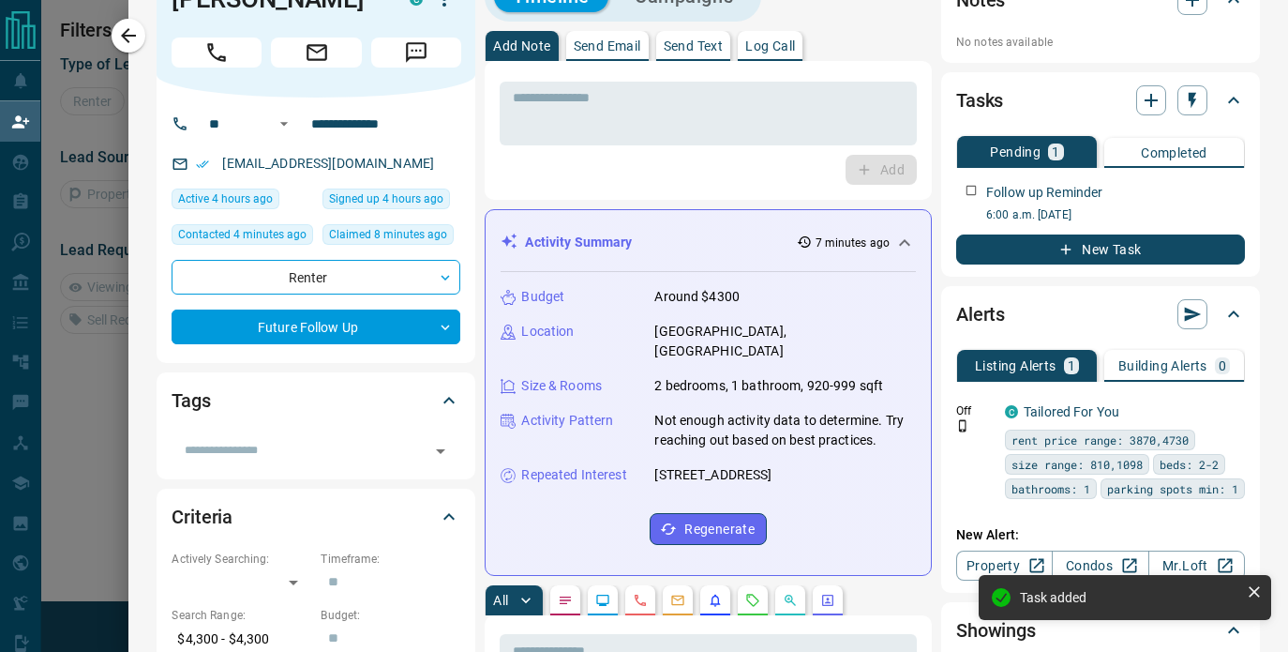
click at [127, 167] on div at bounding box center [644, 326] width 1288 height 652
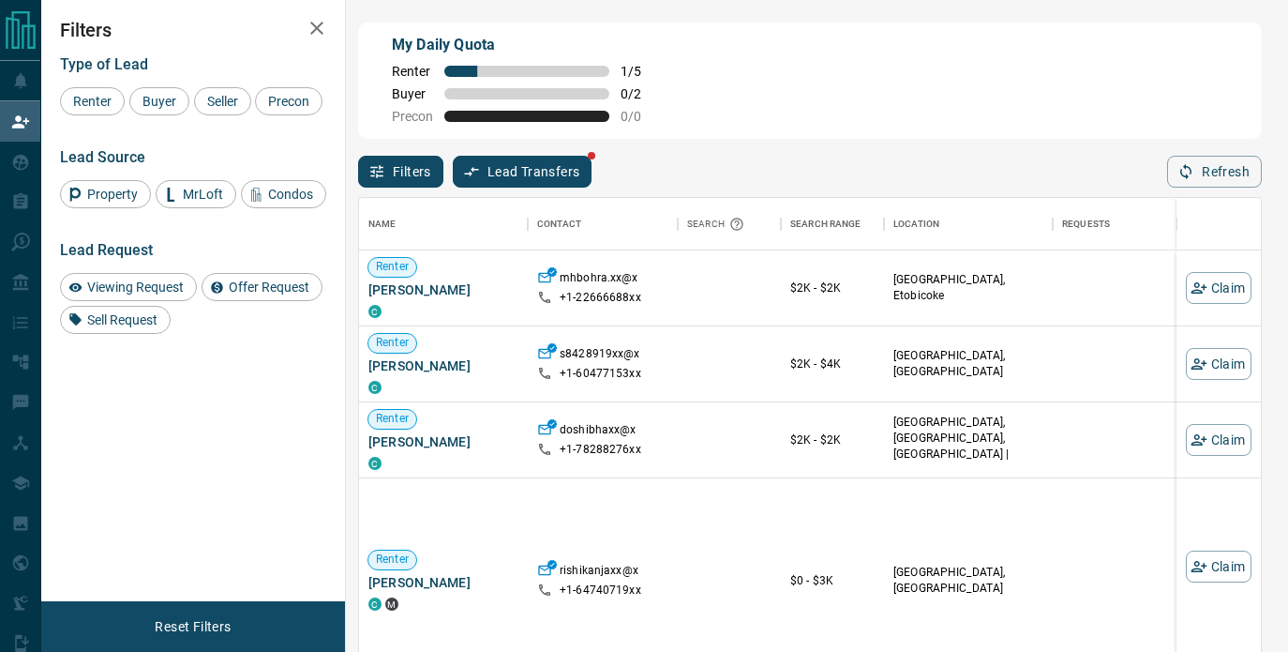
scroll to position [491, 902]
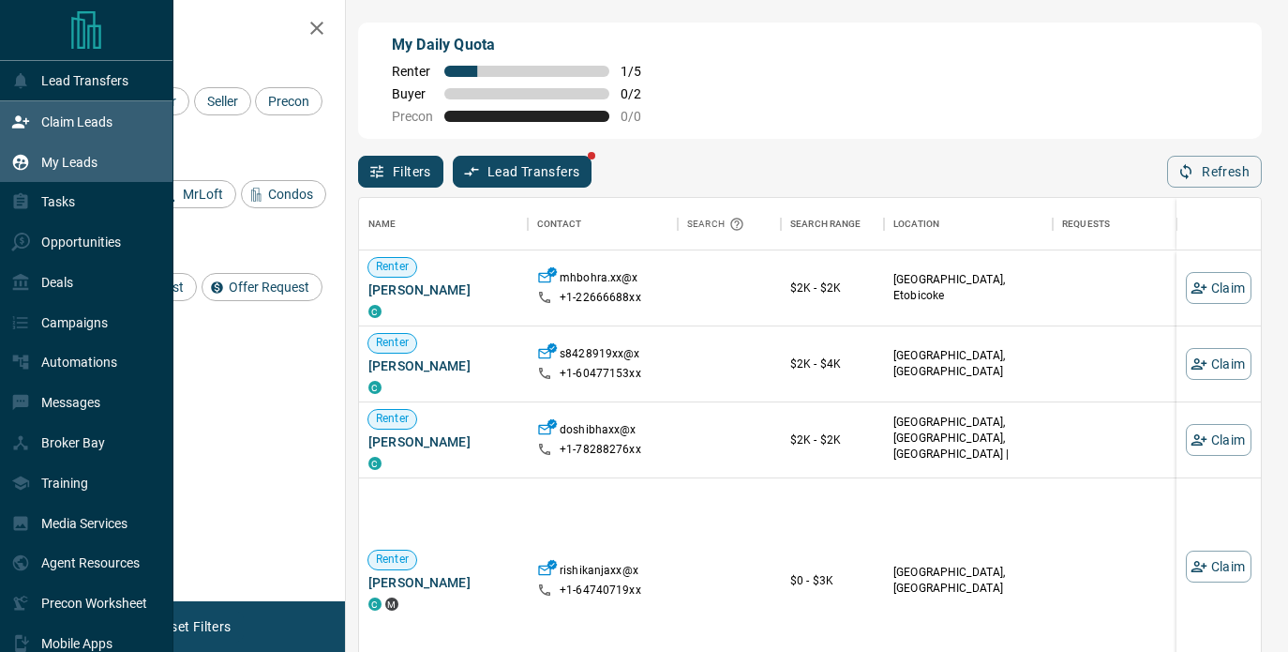
click at [20, 166] on icon at bounding box center [20, 162] width 19 height 19
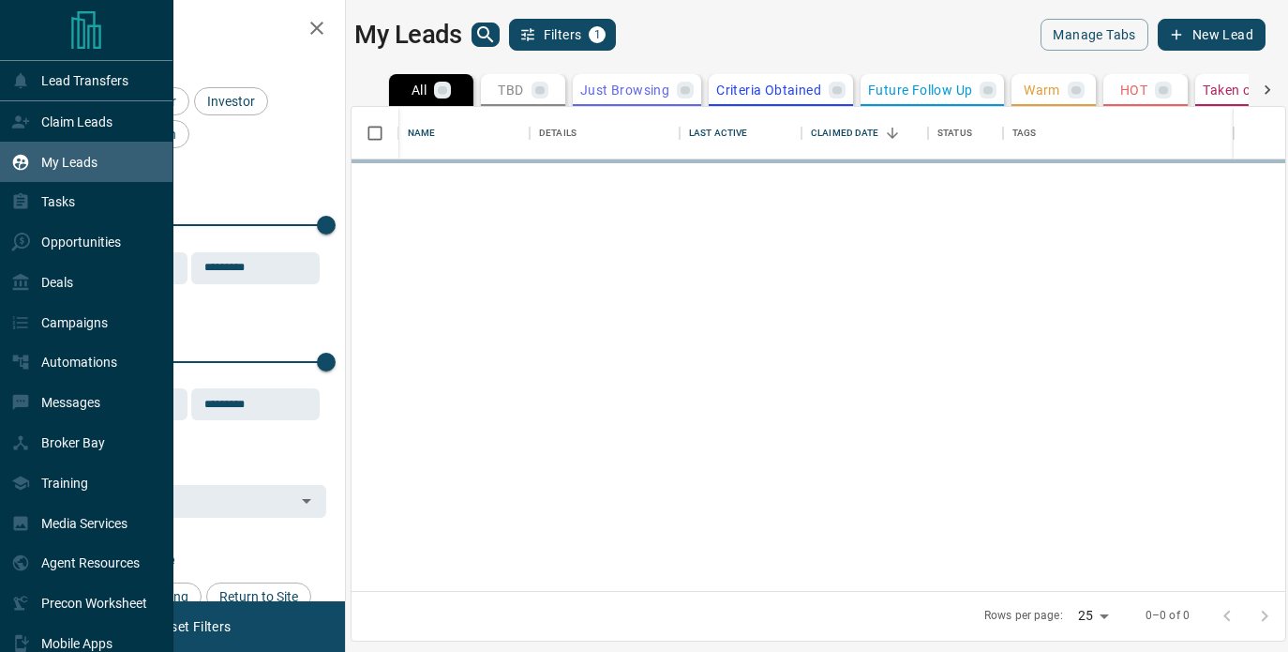
scroll to position [484, 934]
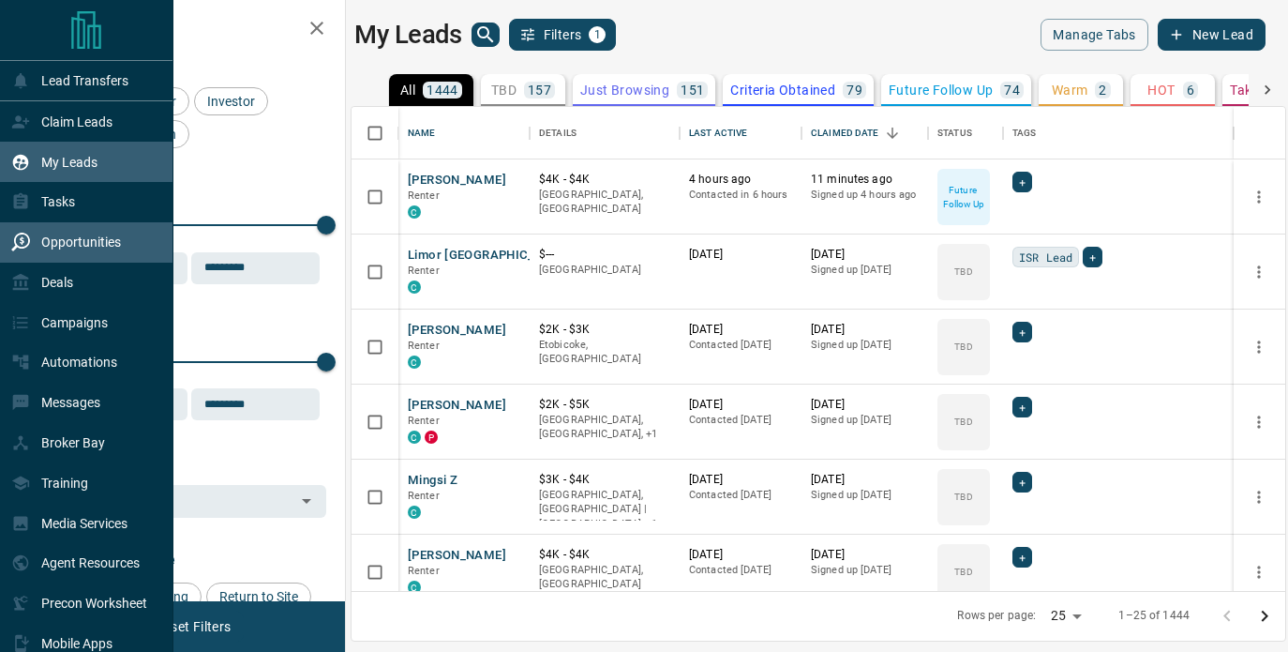
click at [38, 250] on div "Opportunities" at bounding box center [66, 242] width 110 height 31
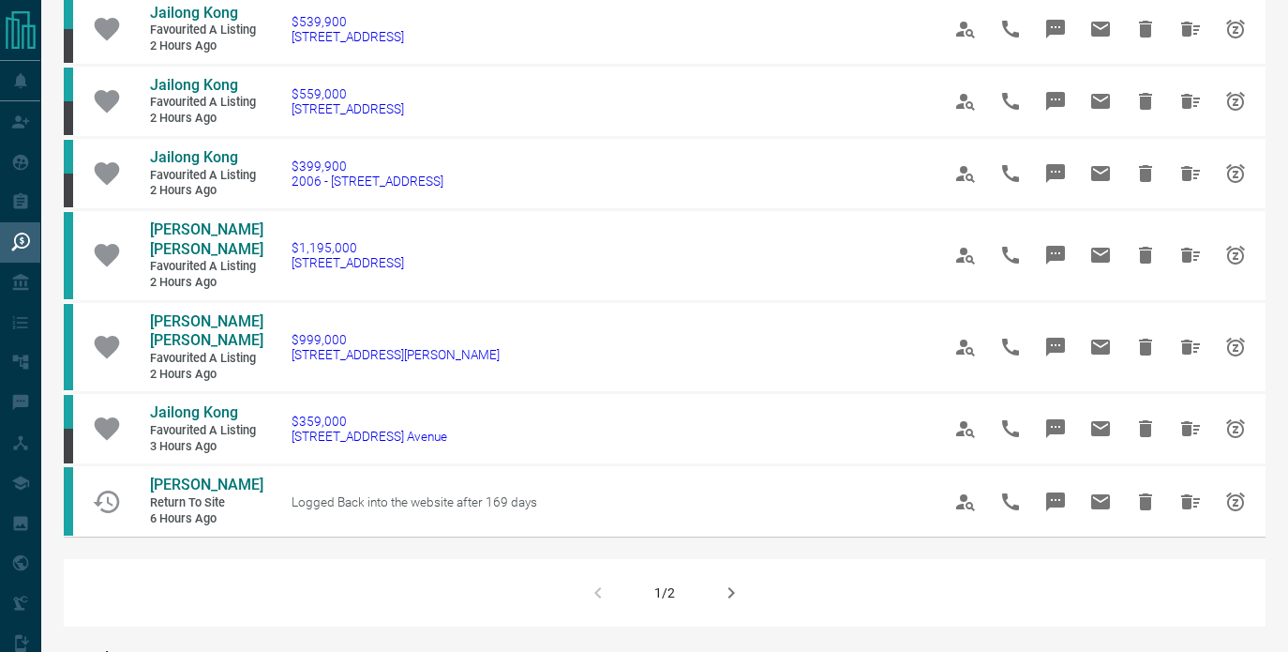
scroll to position [1085, 0]
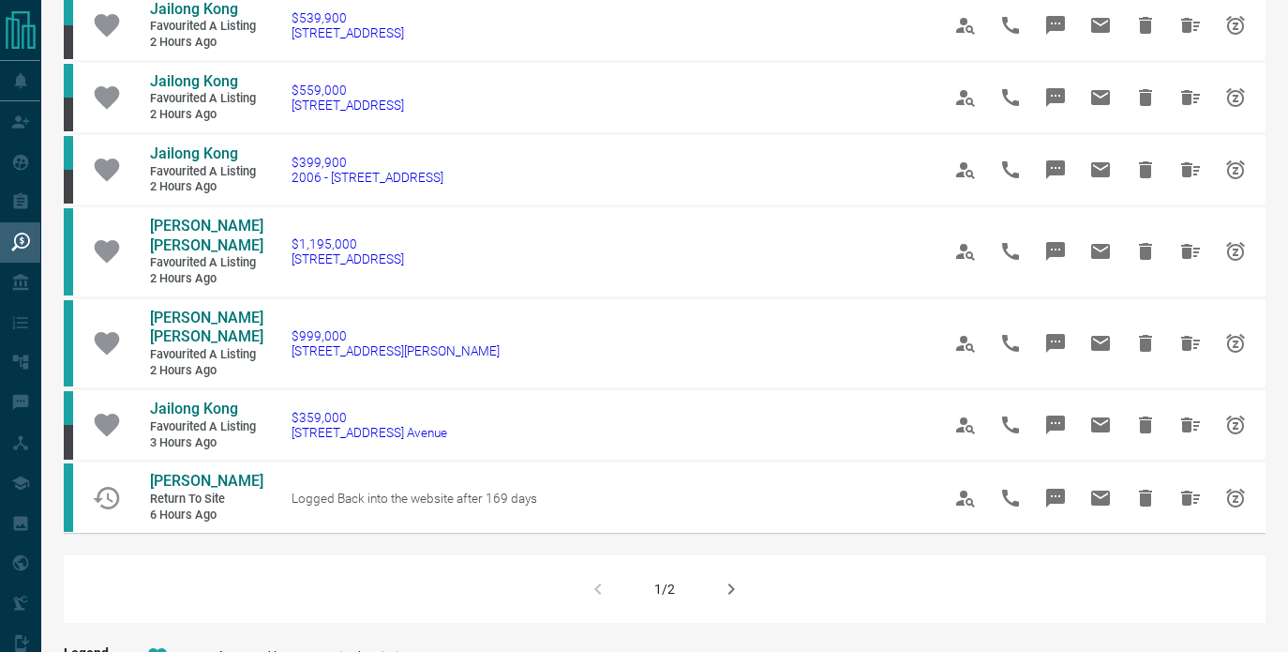
click at [723, 594] on icon "button" at bounding box center [731, 589] width 23 height 23
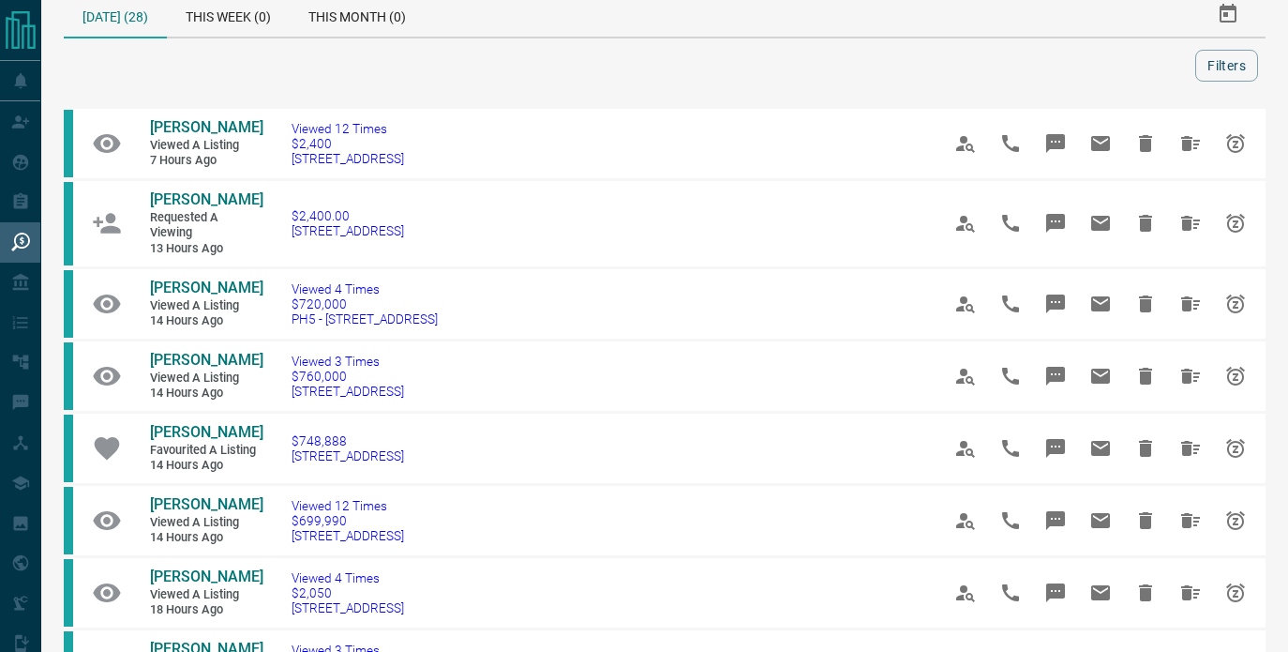
scroll to position [0, 0]
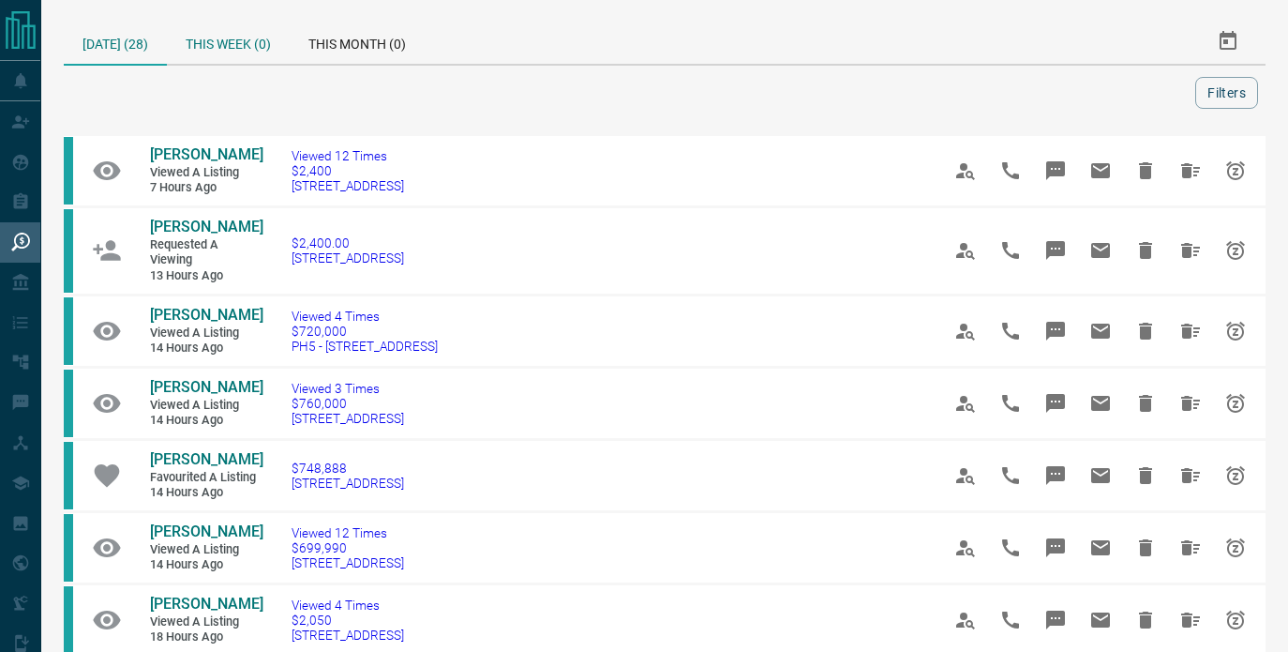
click at [240, 49] on div "This Week (0)" at bounding box center [228, 41] width 123 height 45
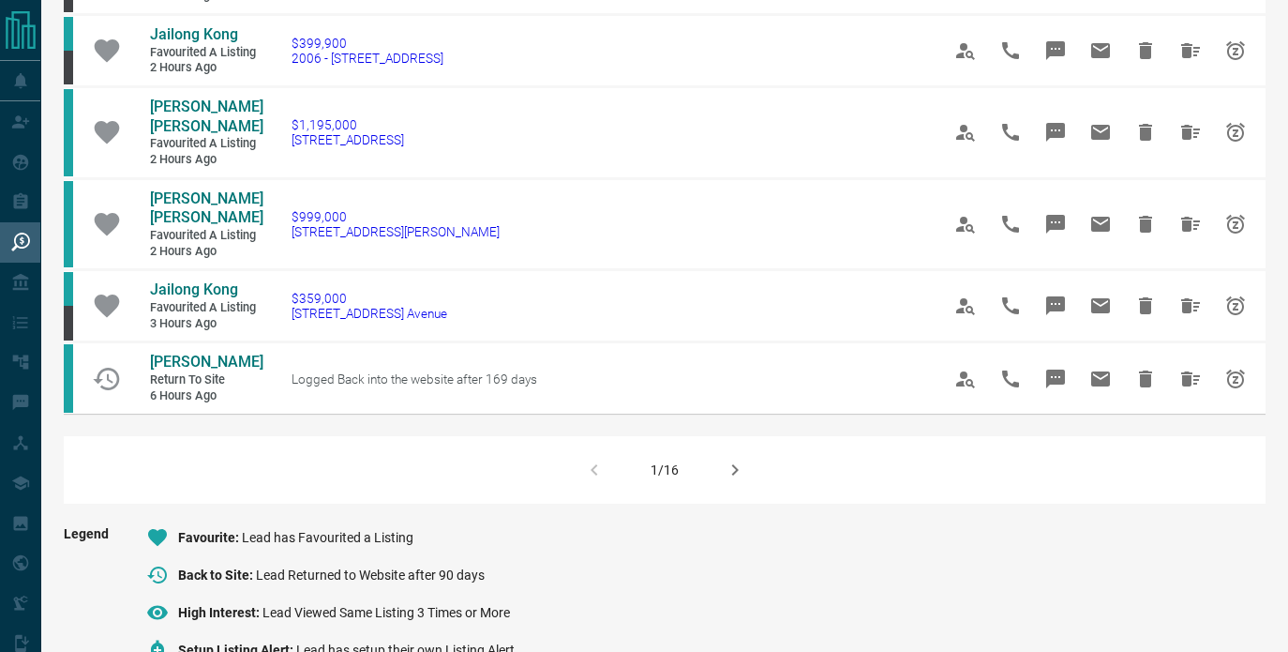
scroll to position [1249, 0]
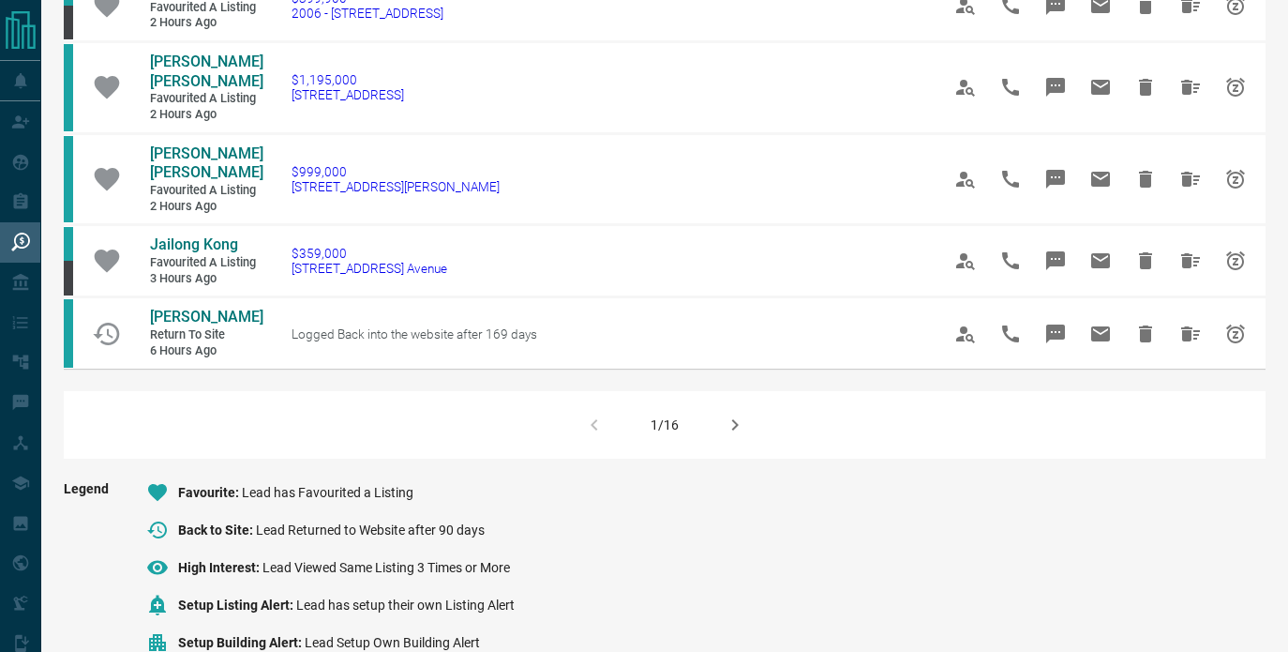
click at [735, 427] on icon "button" at bounding box center [735, 424] width 7 height 11
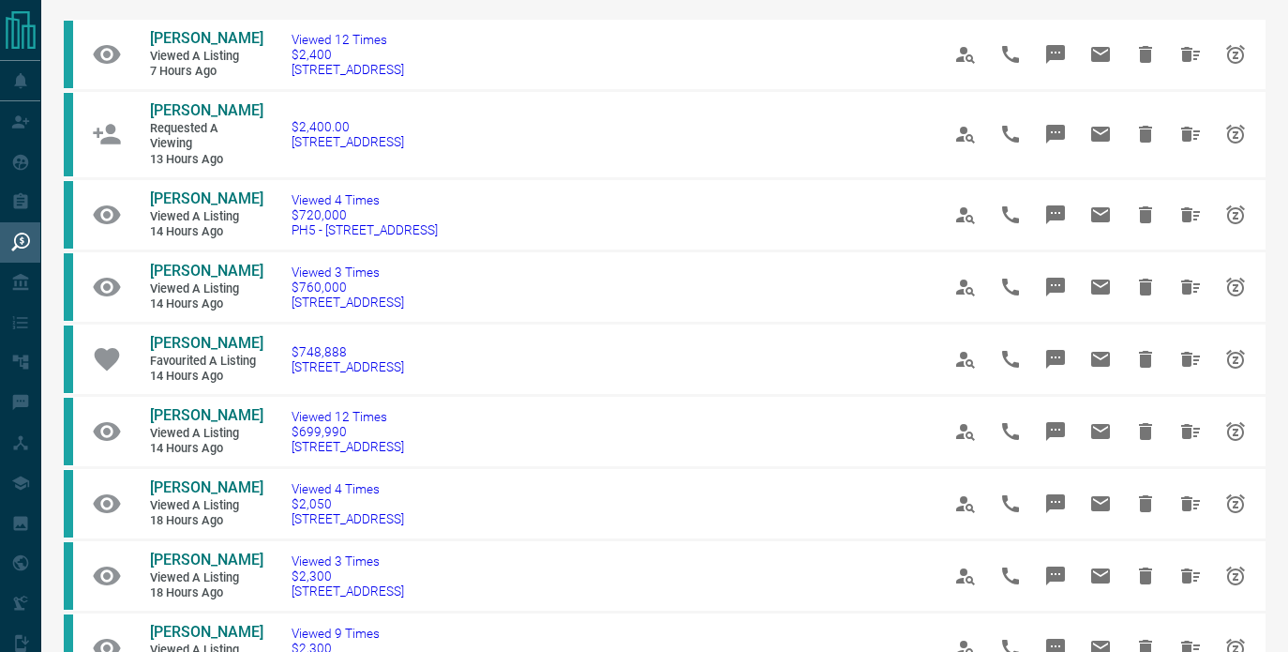
scroll to position [0, 0]
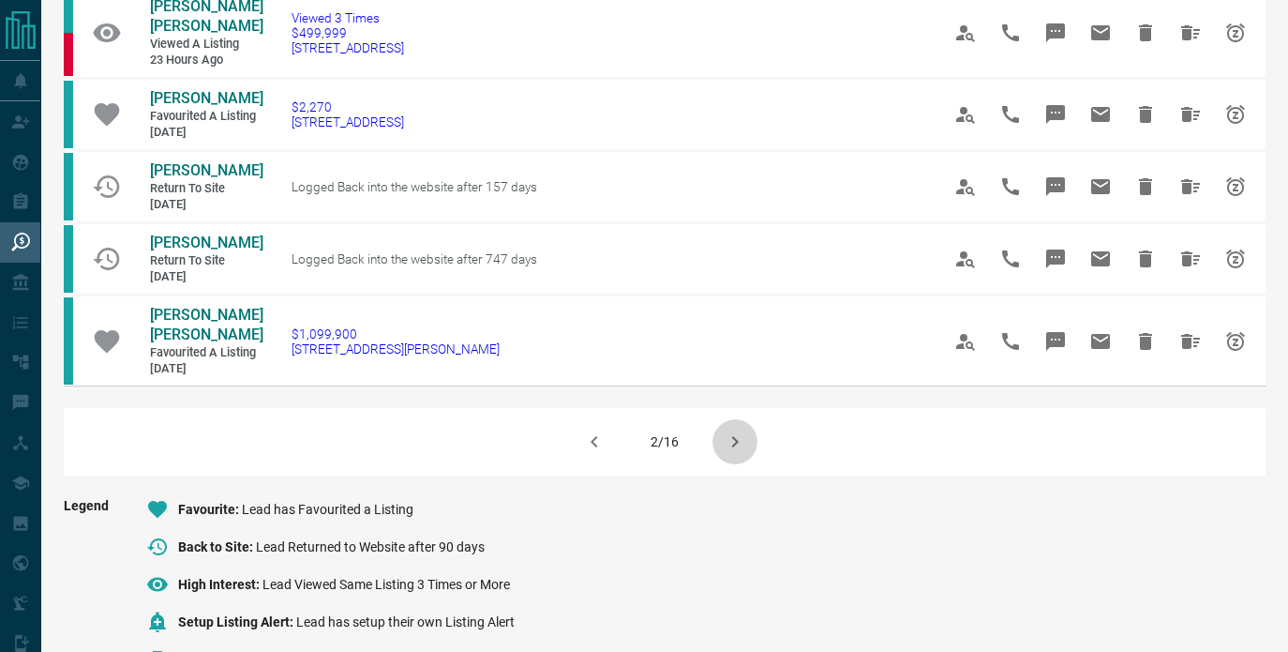
click at [737, 453] on icon "button" at bounding box center [735, 441] width 23 height 23
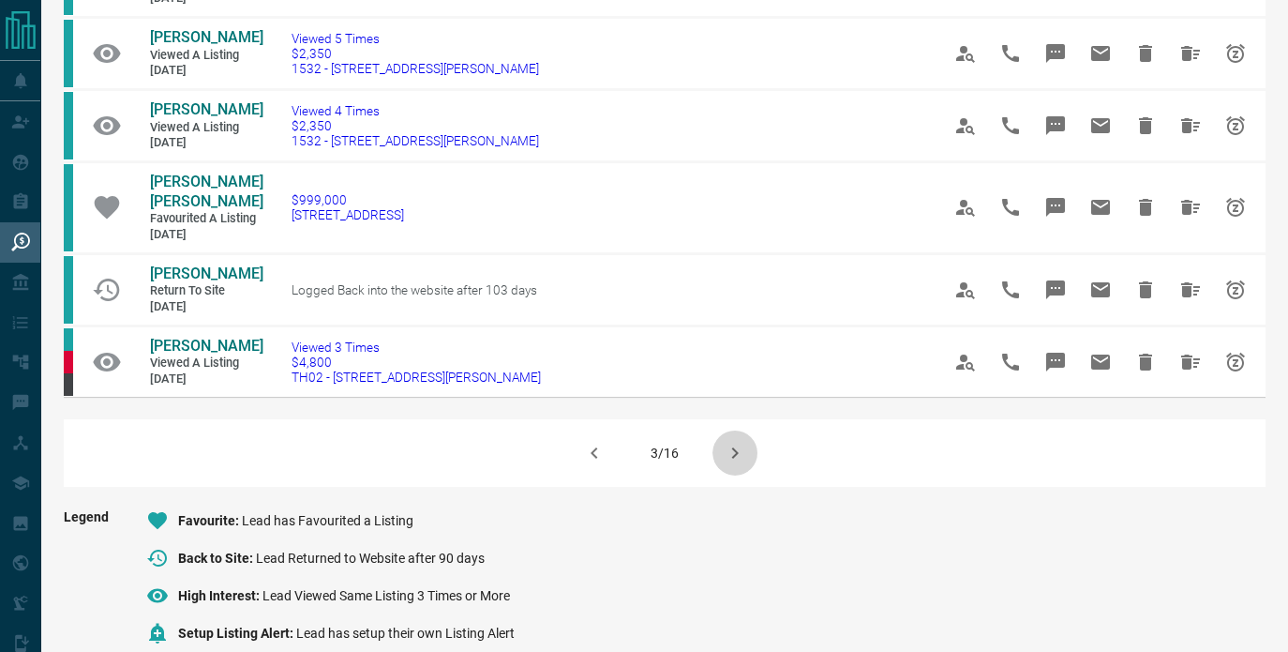
click at [727, 475] on button "button" at bounding box center [735, 452] width 45 height 45
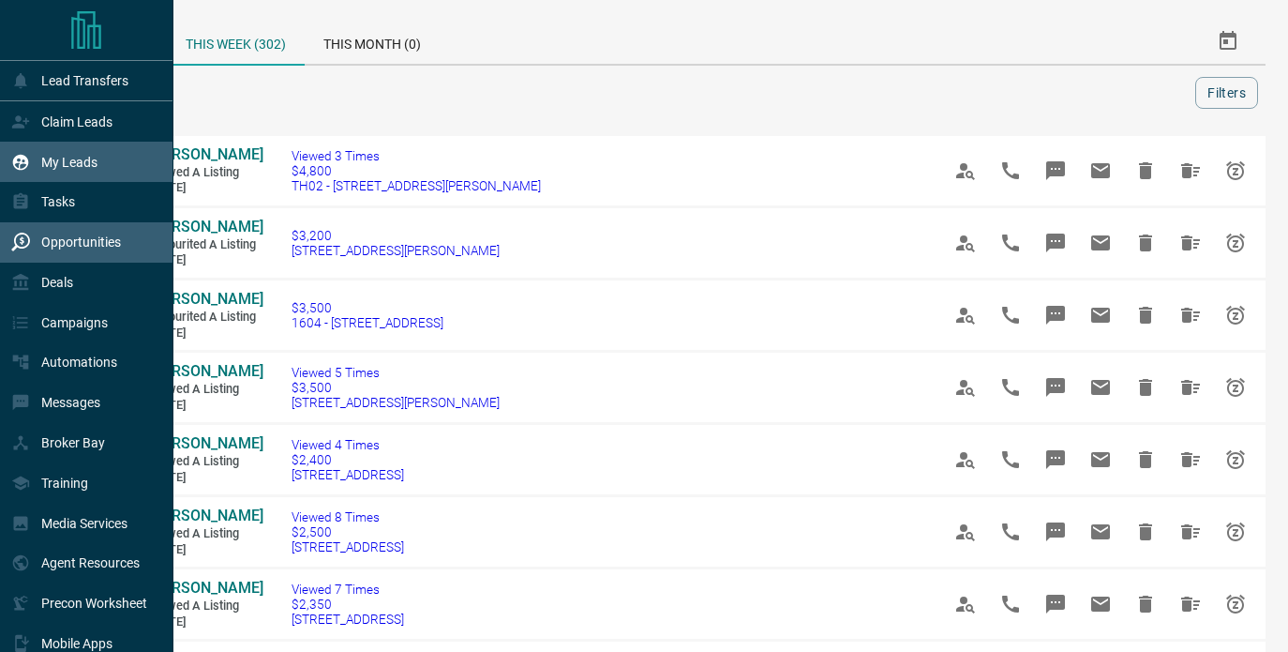
click at [23, 158] on icon at bounding box center [21, 162] width 16 height 16
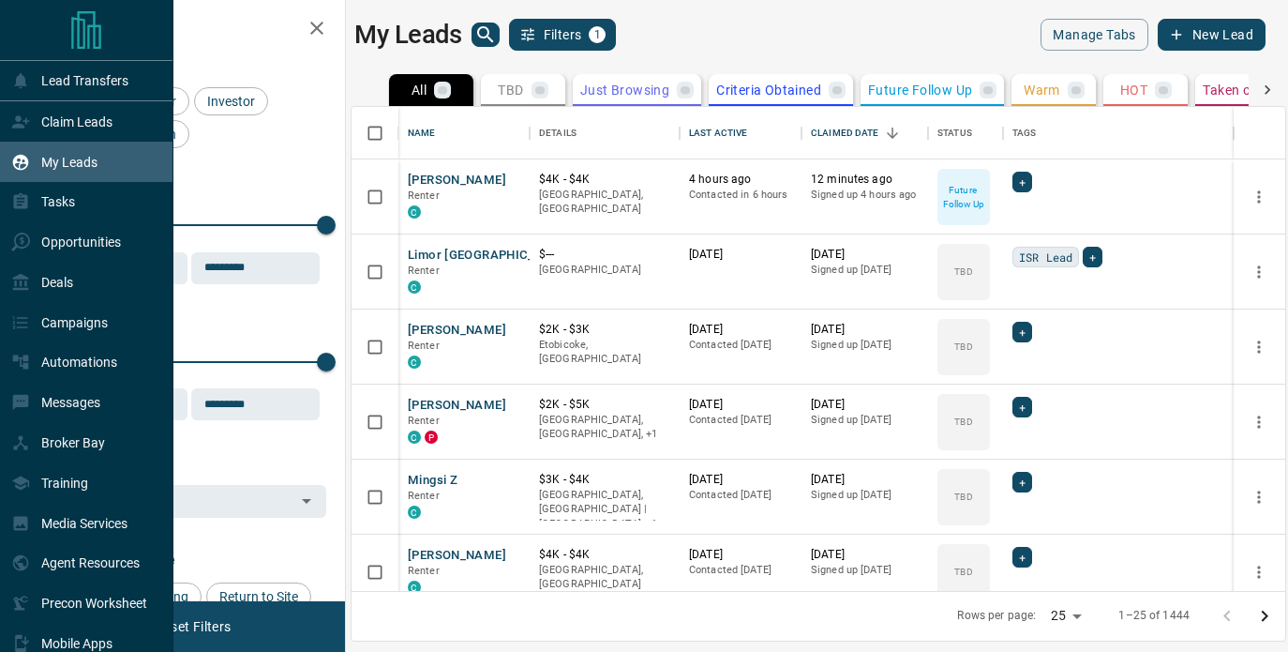
scroll to position [484, 934]
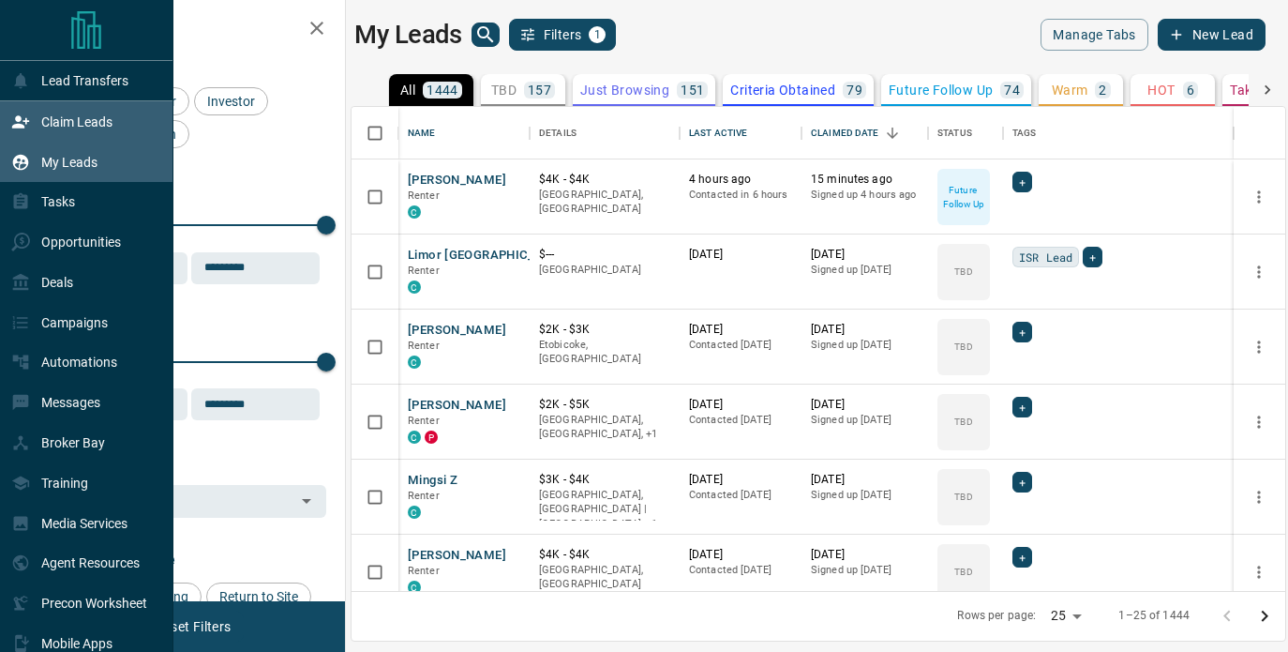
click at [27, 121] on icon at bounding box center [20, 121] width 17 height 12
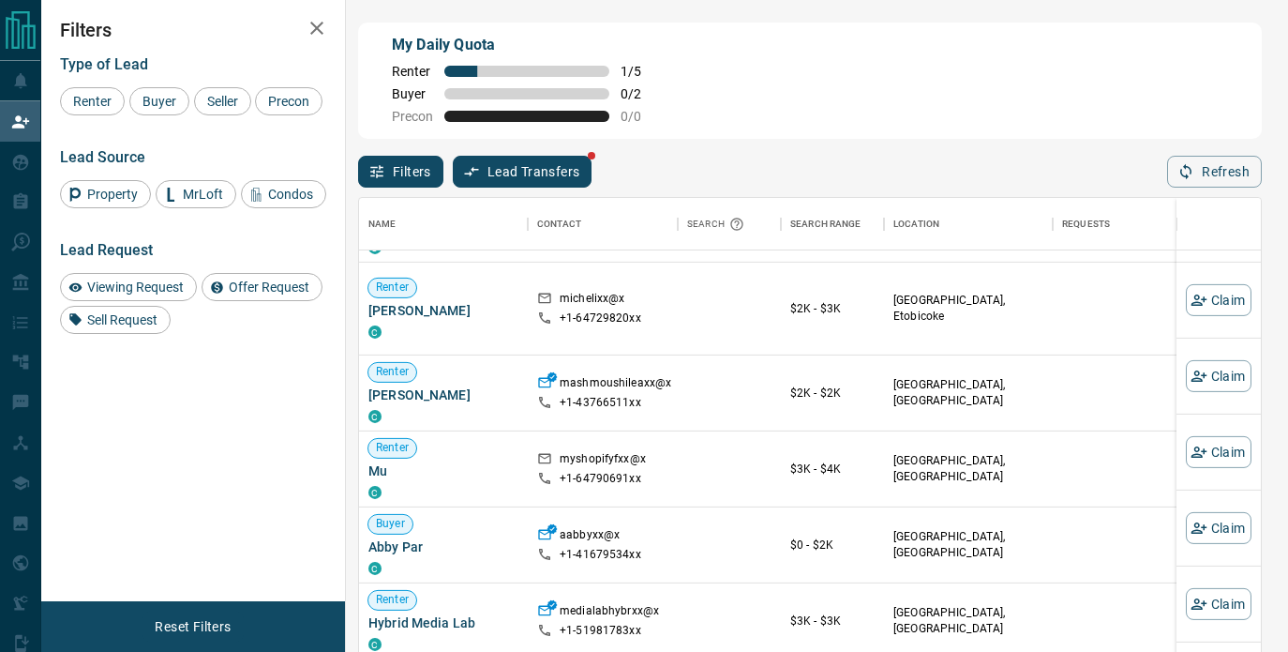
scroll to position [9964, 0]
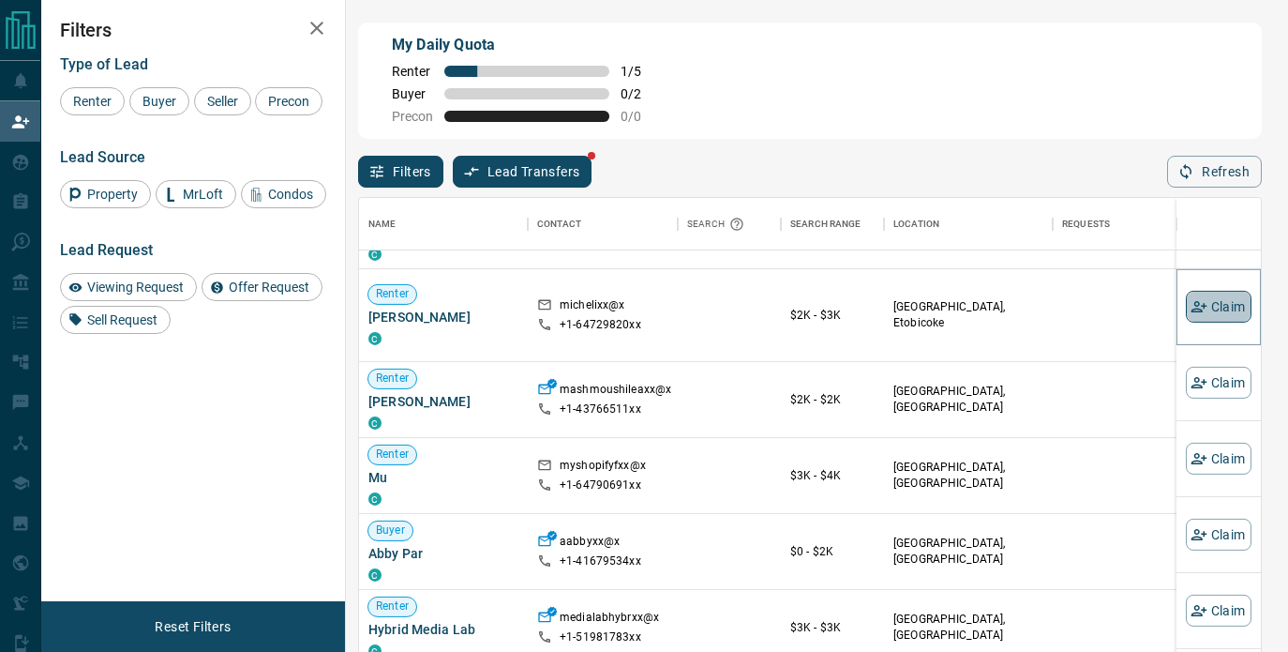
click at [1193, 312] on icon "button" at bounding box center [1199, 306] width 16 height 11
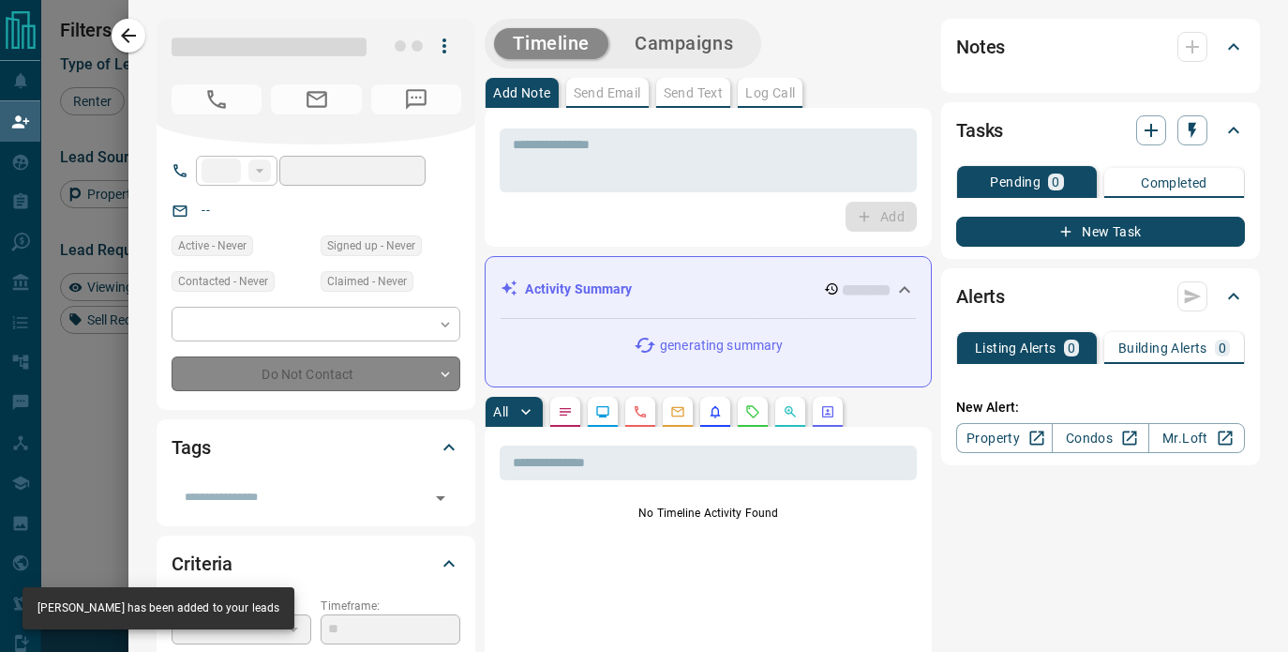
type input "**"
type input "**********"
type input "*"
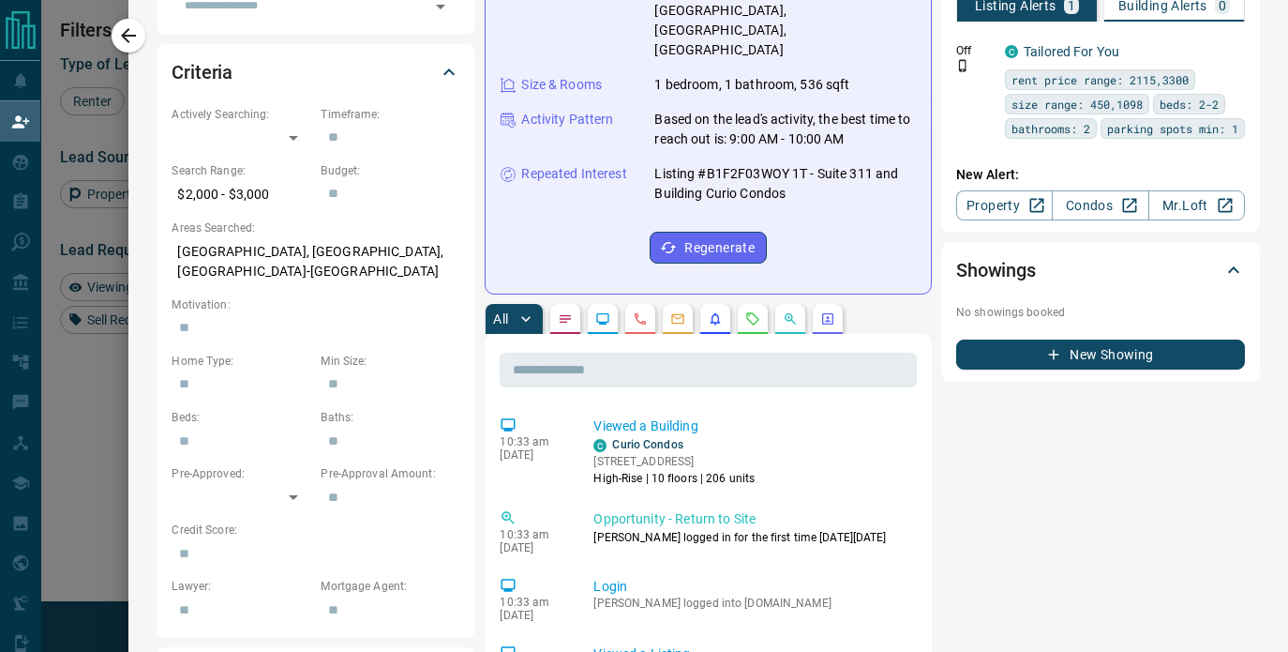
scroll to position [644, 0]
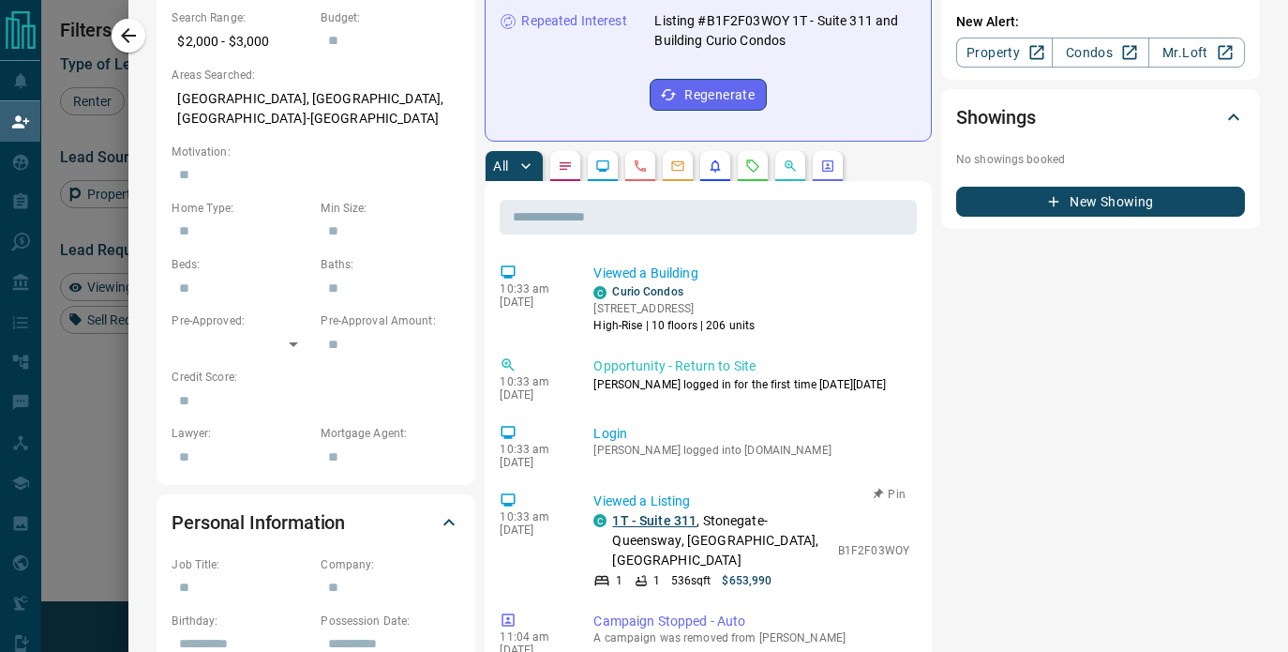
click at [649, 513] on link "1T - Suite 311" at bounding box center [654, 520] width 84 height 15
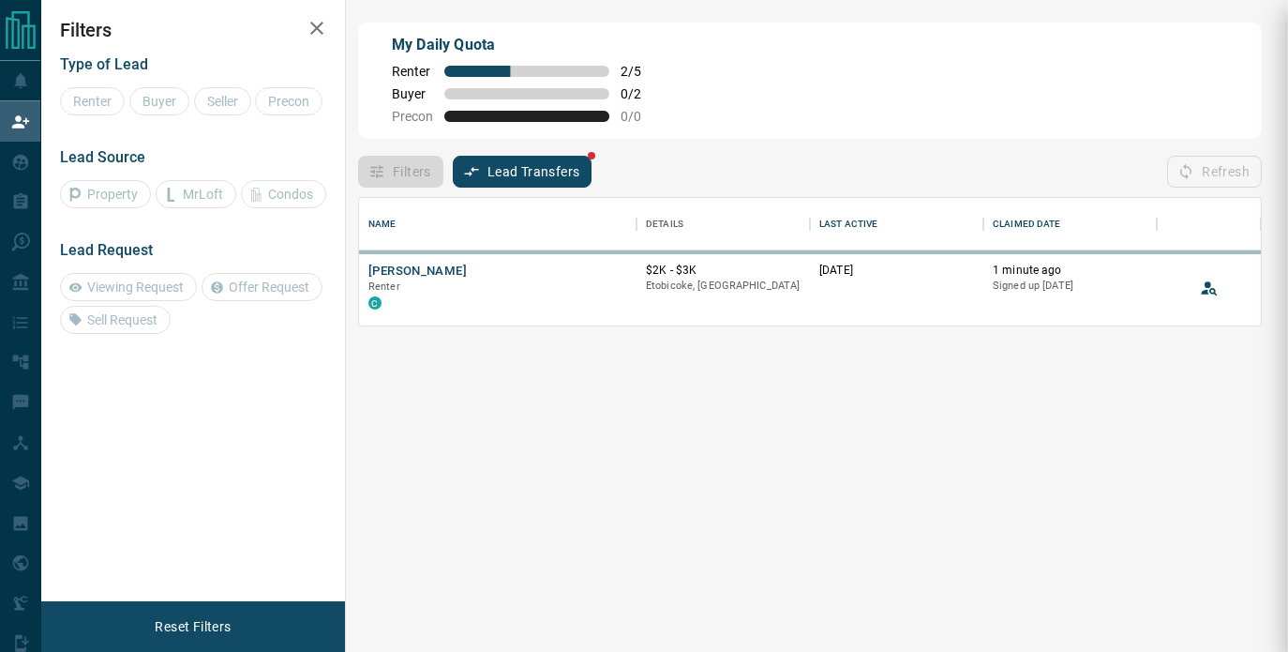
scroll to position [1692, 0]
